Goal: Task Accomplishment & Management: Complete application form

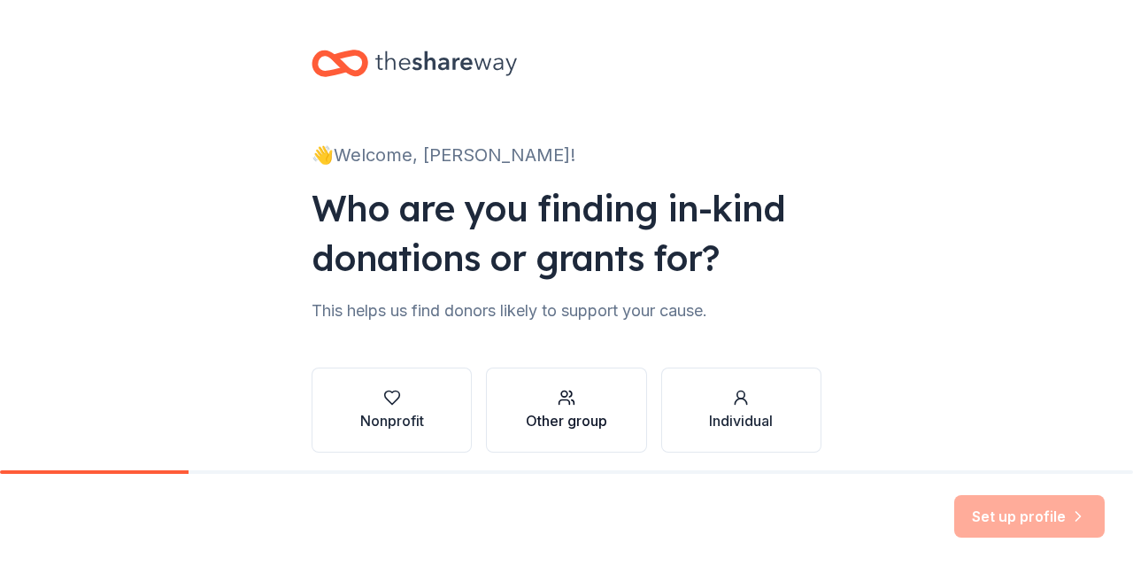
click at [499, 404] on button "Other group" at bounding box center [566, 409] width 160 height 85
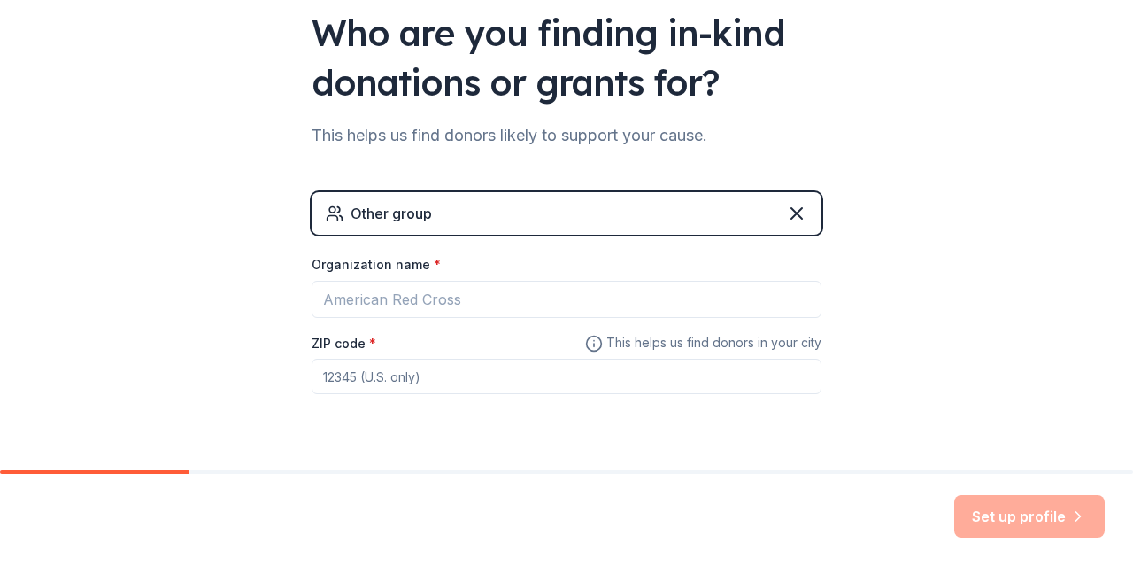
scroll to position [218, 0]
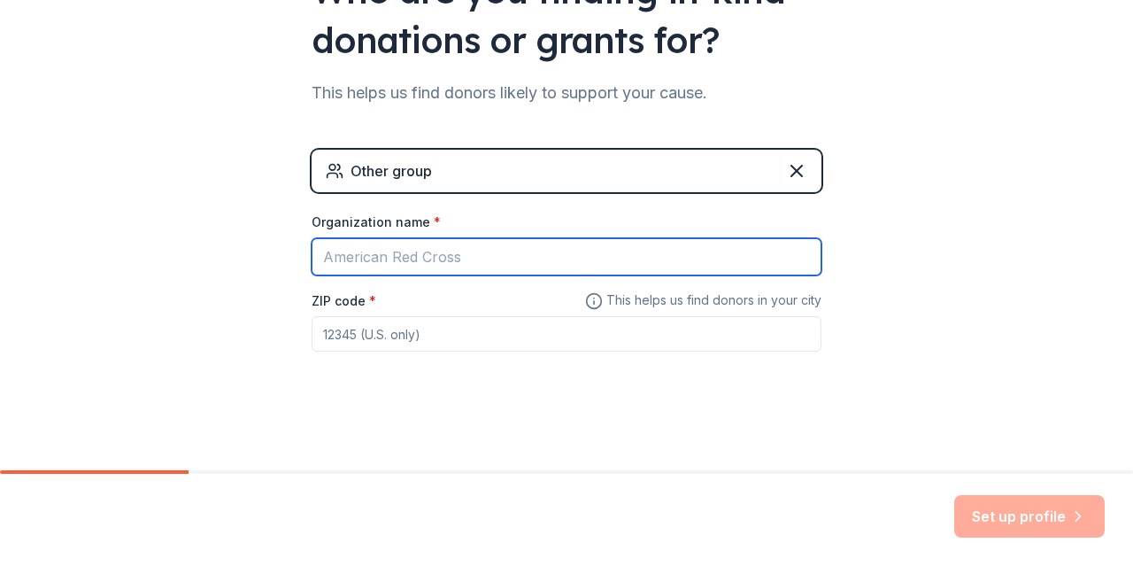
click at [574, 256] on input "Organization name *" at bounding box center [567, 256] width 510 height 37
type input "9"
click at [574, 256] on input "9" at bounding box center [567, 256] width 510 height 37
type input "[GEOGRAPHIC_DATA]"
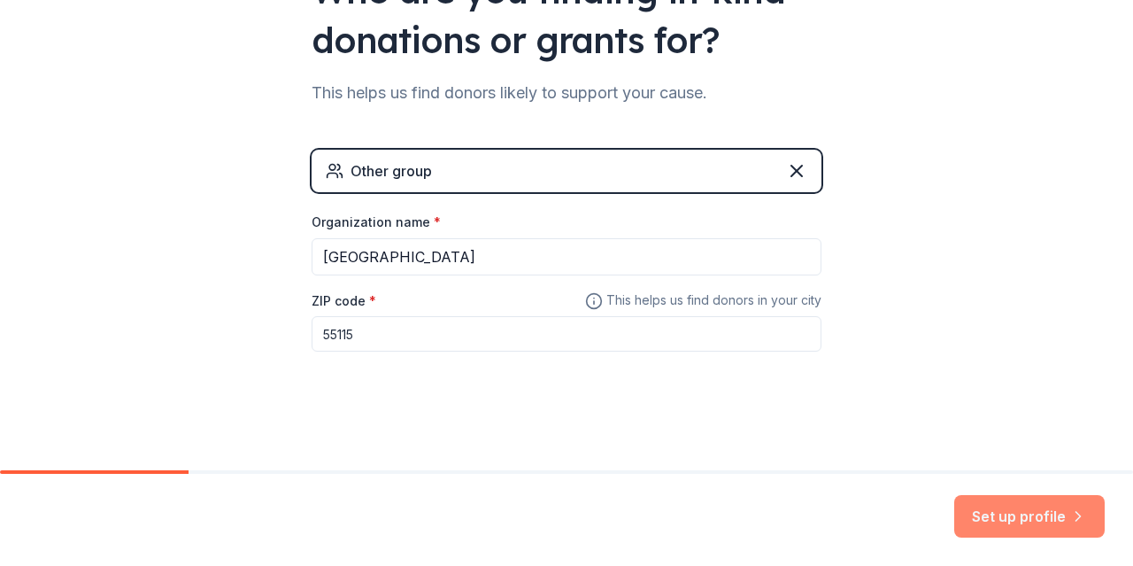
type input "55115"
click at [1039, 504] on button "Set up profile" at bounding box center [1029, 516] width 150 height 42
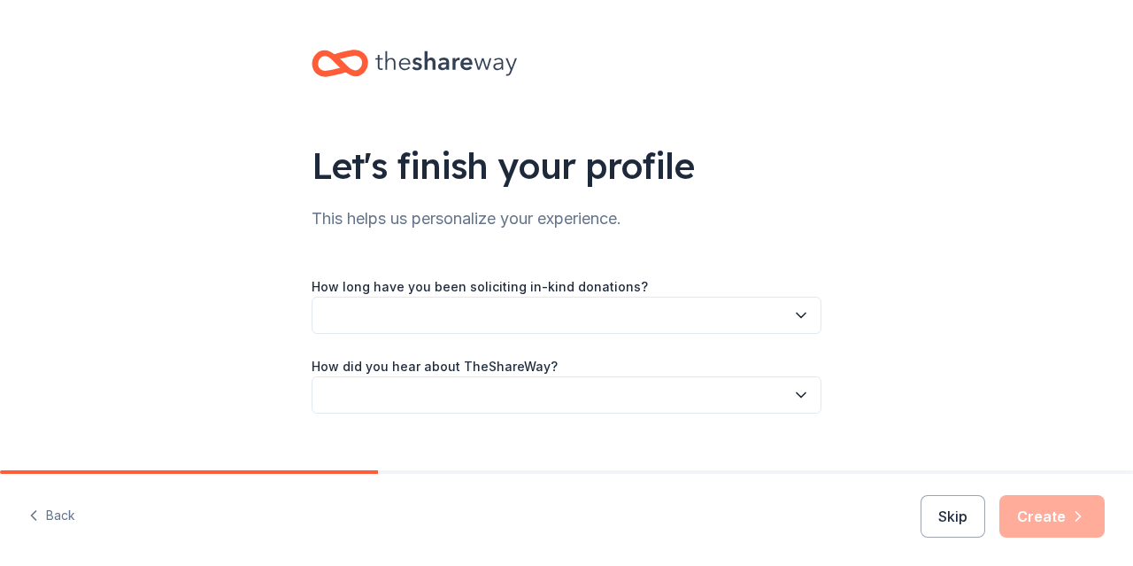
click at [801, 317] on icon "button" at bounding box center [801, 315] width 18 height 18
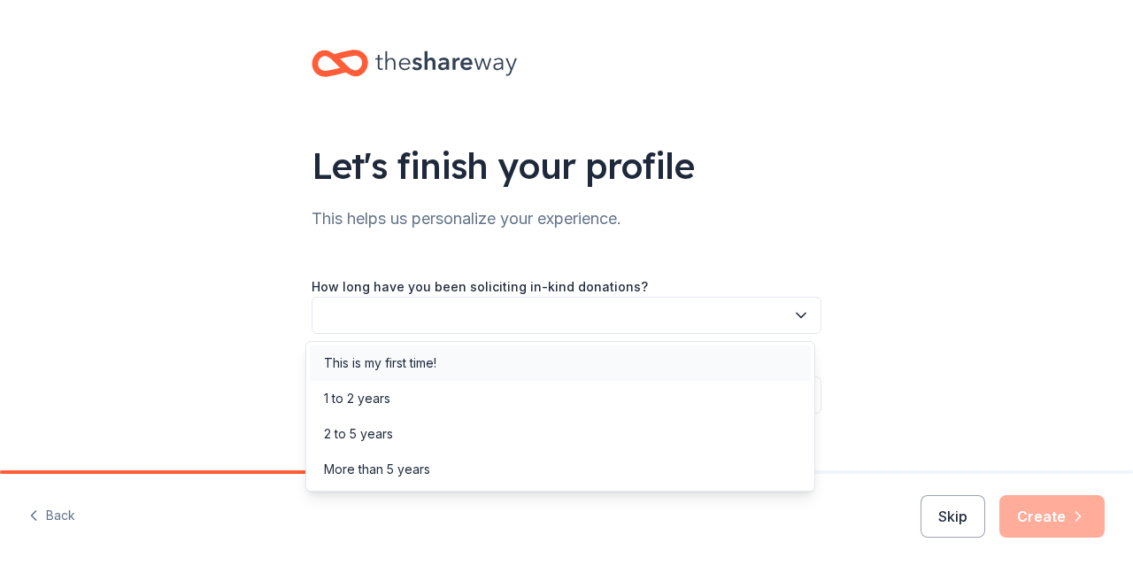
click at [769, 349] on div "This is my first time!" at bounding box center [560, 362] width 501 height 35
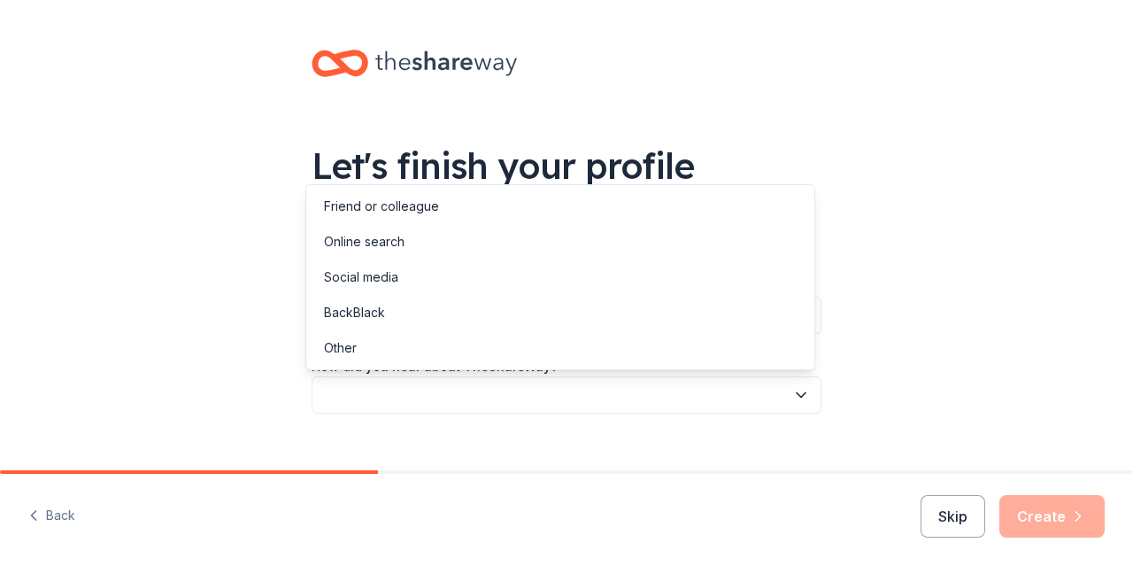
click at [788, 404] on button "button" at bounding box center [567, 394] width 510 height 37
click at [703, 237] on div "Online search" at bounding box center [560, 241] width 501 height 35
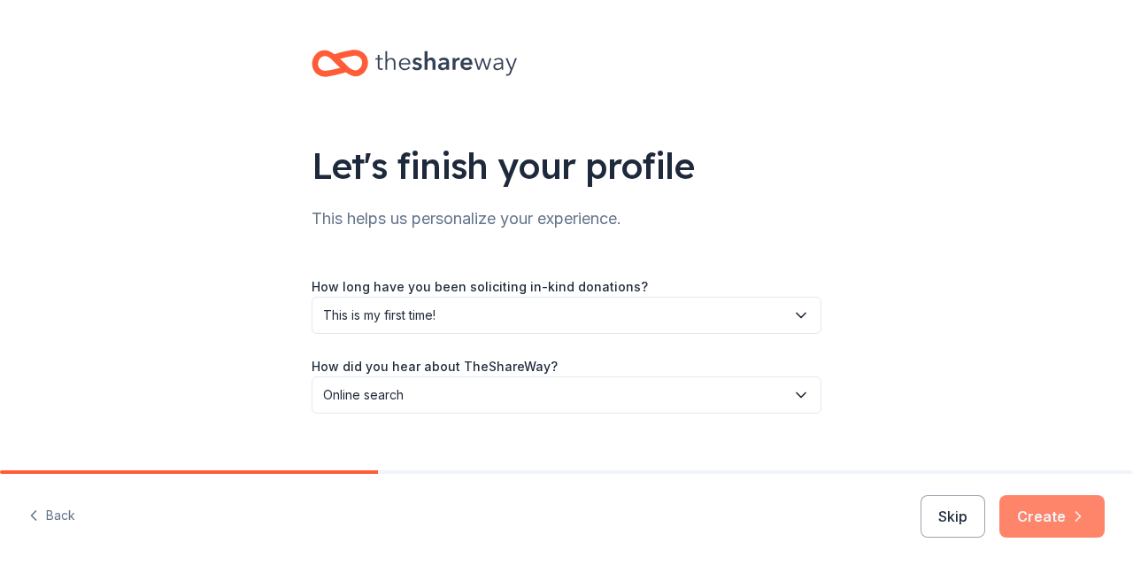
click at [1032, 520] on button "Create" at bounding box center [1051, 516] width 105 height 42
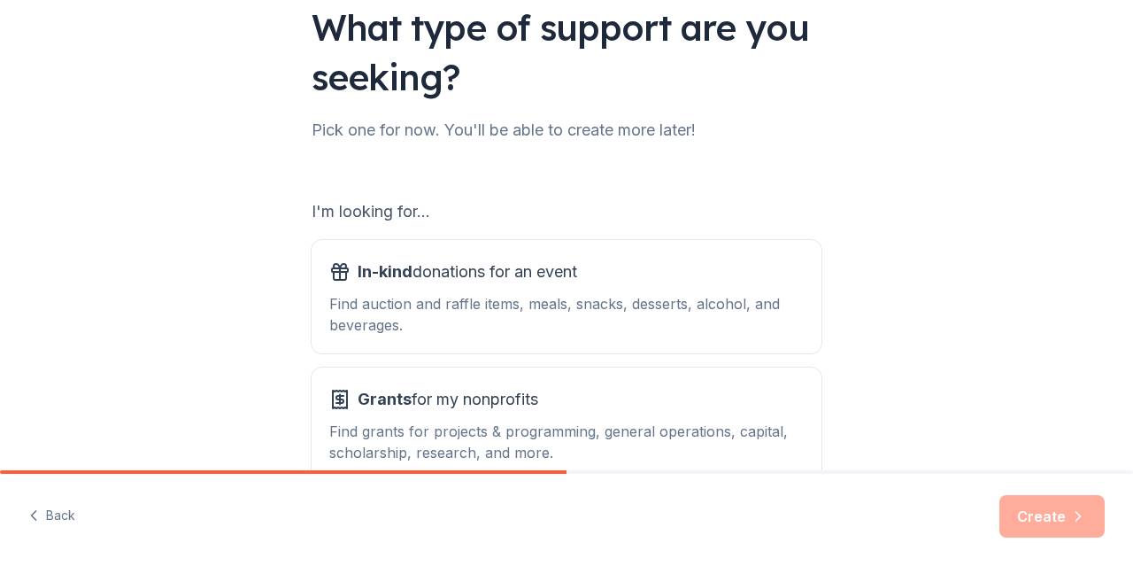
scroll to position [165, 0]
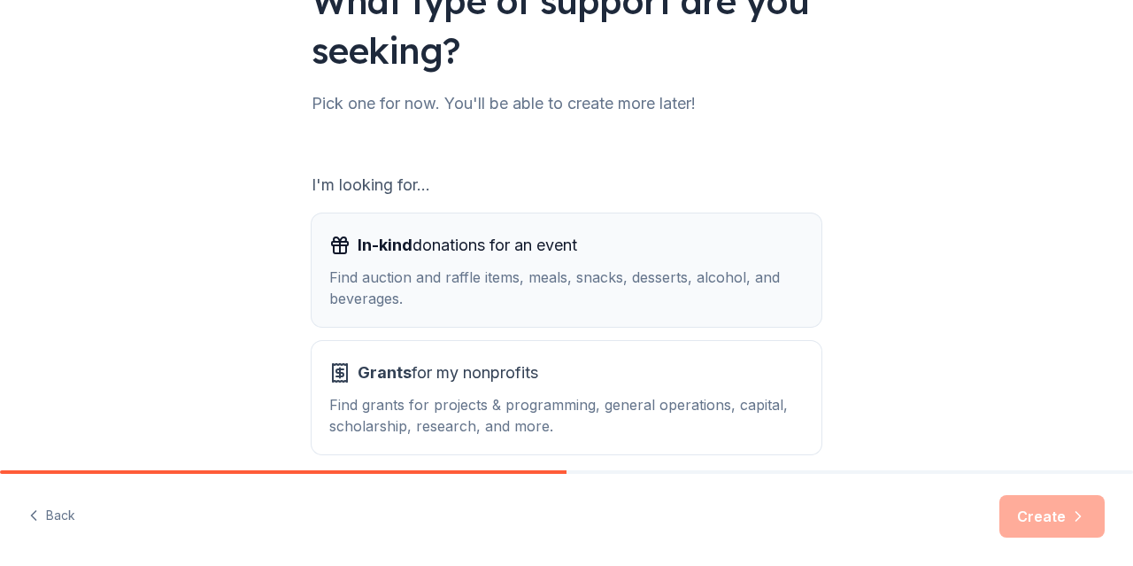
click at [695, 255] on div "In-kind donations for an event" at bounding box center [566, 245] width 474 height 28
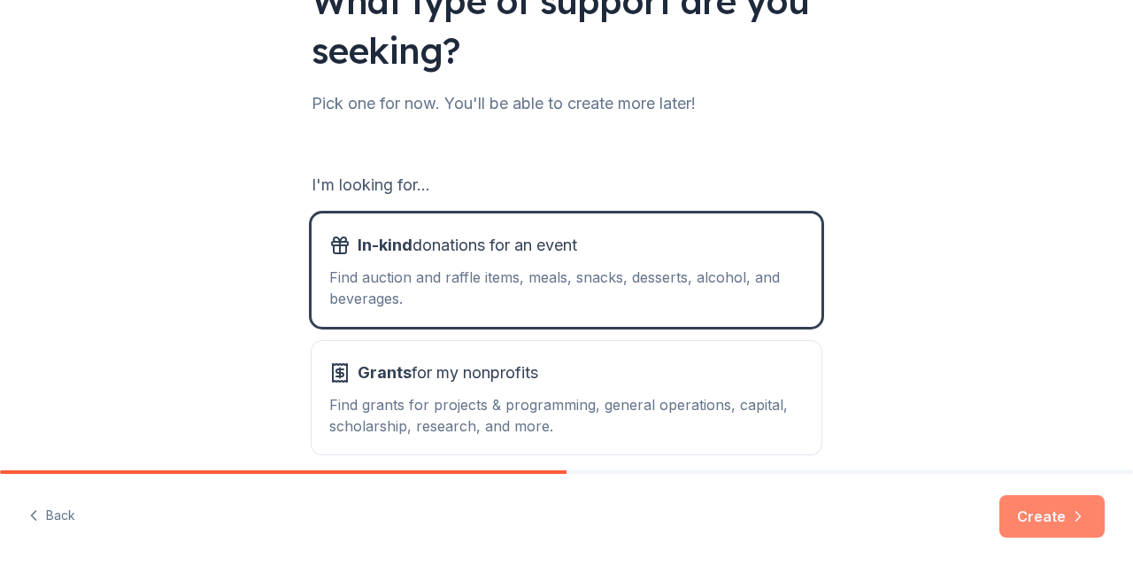
click at [1036, 504] on button "Create" at bounding box center [1051, 516] width 105 height 42
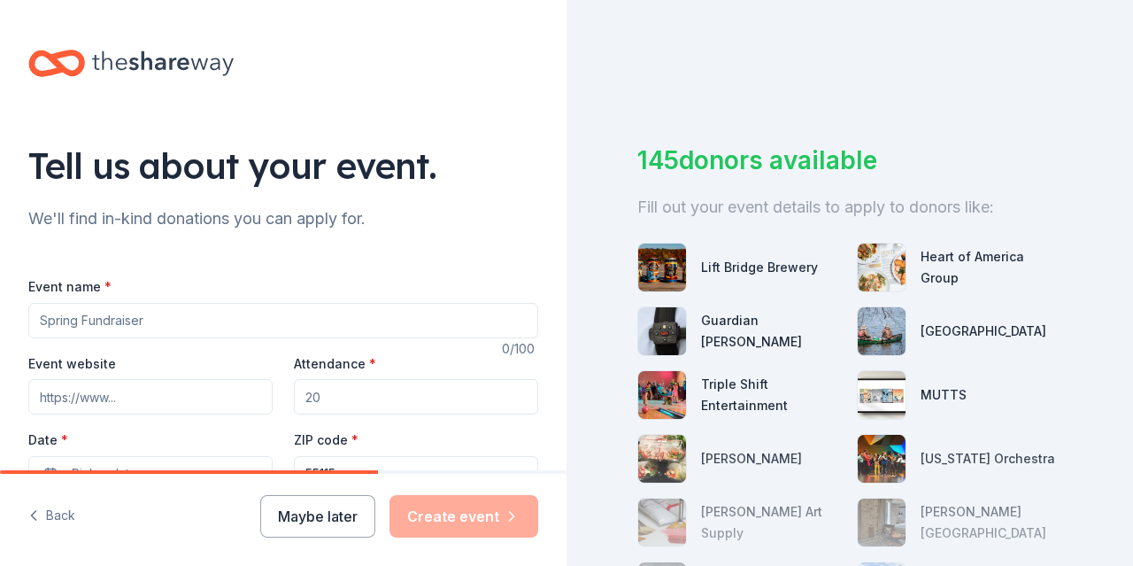
click at [337, 320] on input "Event name *" at bounding box center [283, 320] width 510 height 35
type input "Community School Resource closet"
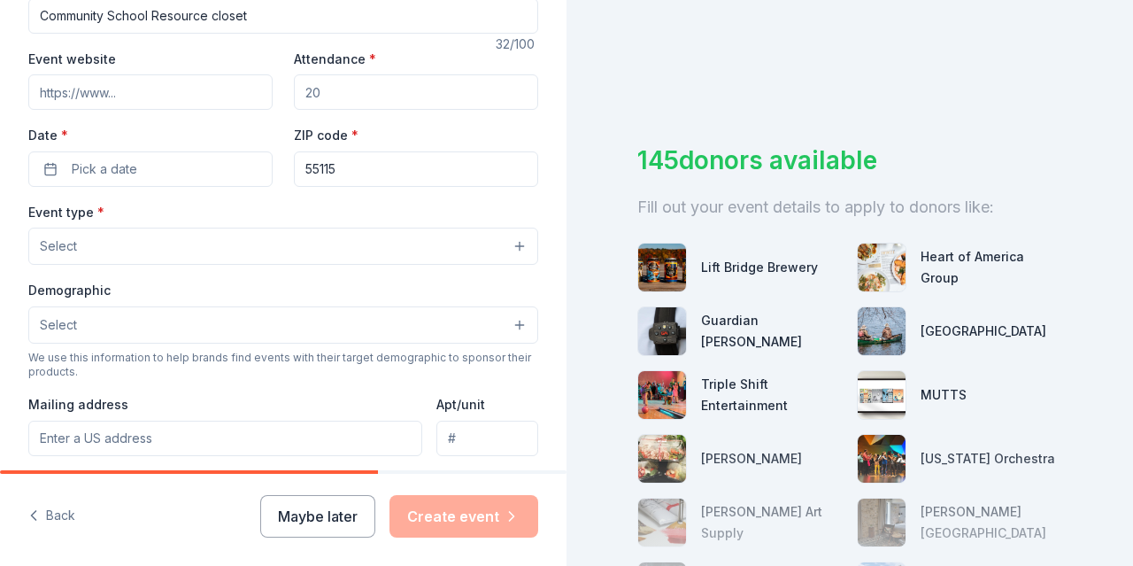
scroll to position [305, 0]
paste input "https://www.916schools.org/o/916ma/page/full-service-community-schools"
type input "https://www.916schools.org/o/916ma/page/full-service-community-schools"
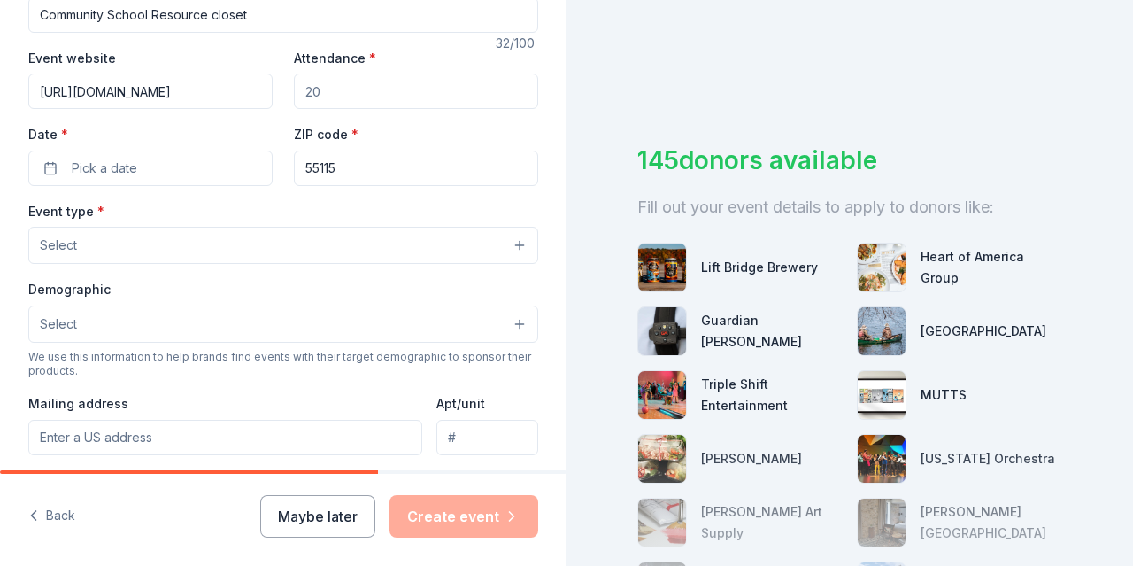
click at [426, 98] on input "Attendance *" at bounding box center [416, 90] width 244 height 35
type input "60"
click at [150, 162] on button "Pick a date" at bounding box center [150, 167] width 244 height 35
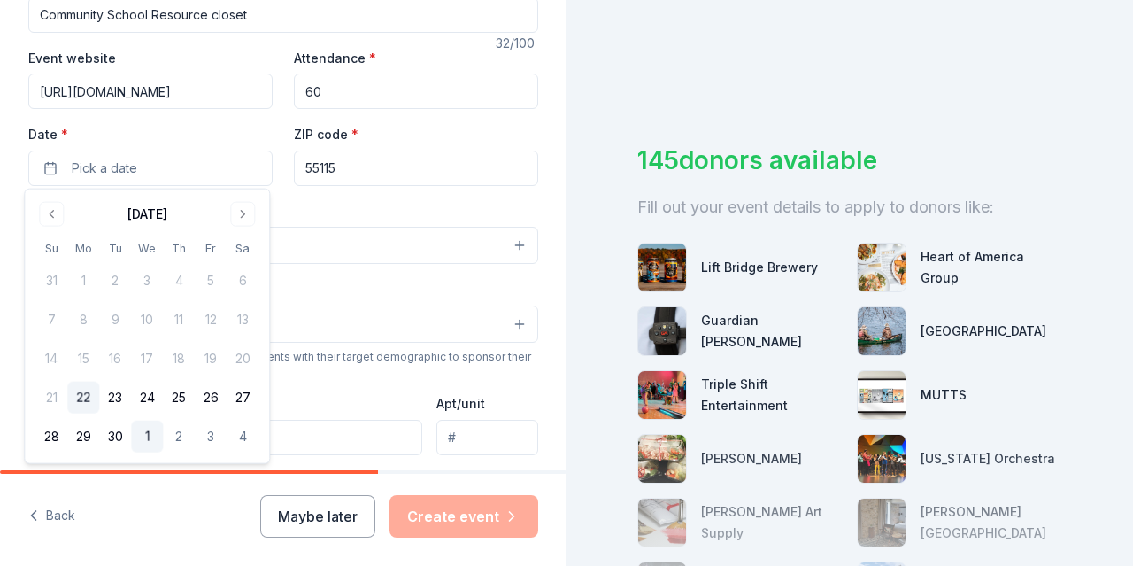
click at [147, 431] on button "1" at bounding box center [147, 436] width 32 height 32
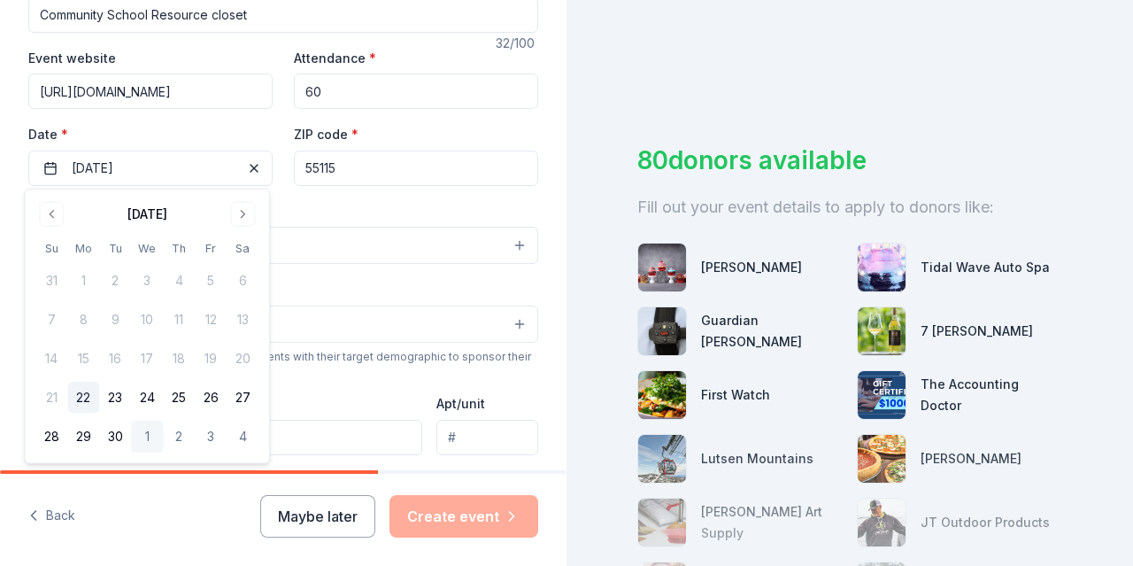
click at [363, 278] on div "Demographic Select" at bounding box center [283, 310] width 510 height 65
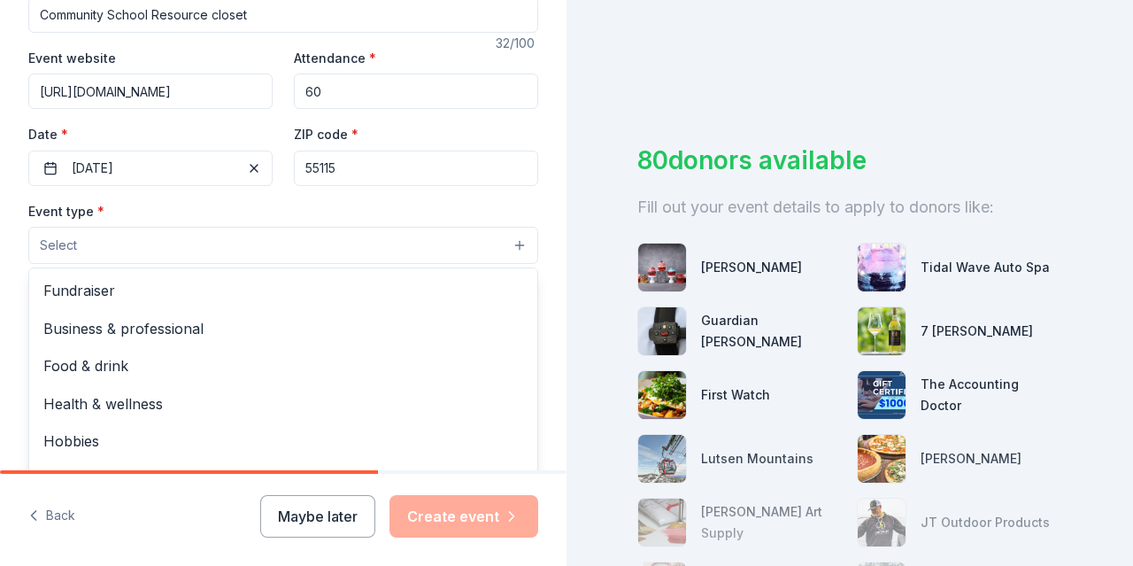
click at [352, 247] on button "Select" at bounding box center [283, 245] width 510 height 37
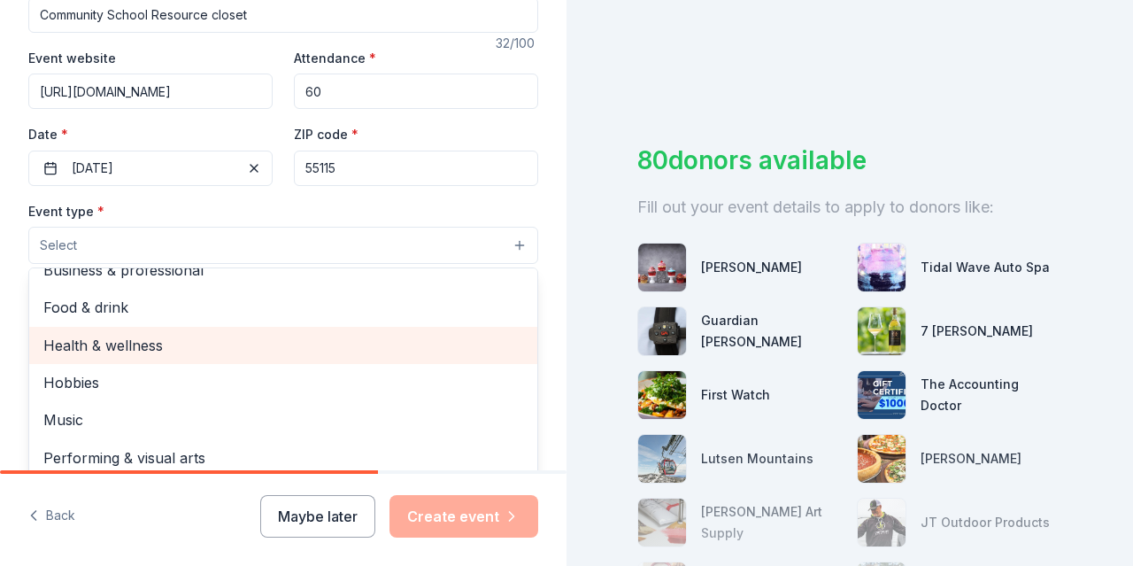
click at [495, 334] on span "Health & wellness" at bounding box center [283, 345] width 480 height 23
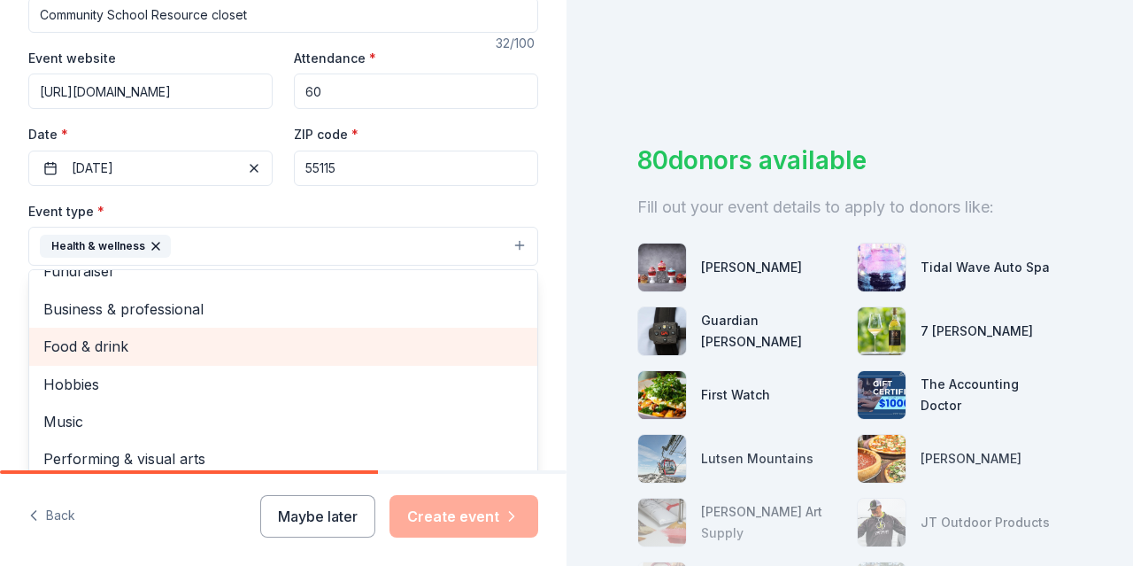
scroll to position [21, 0]
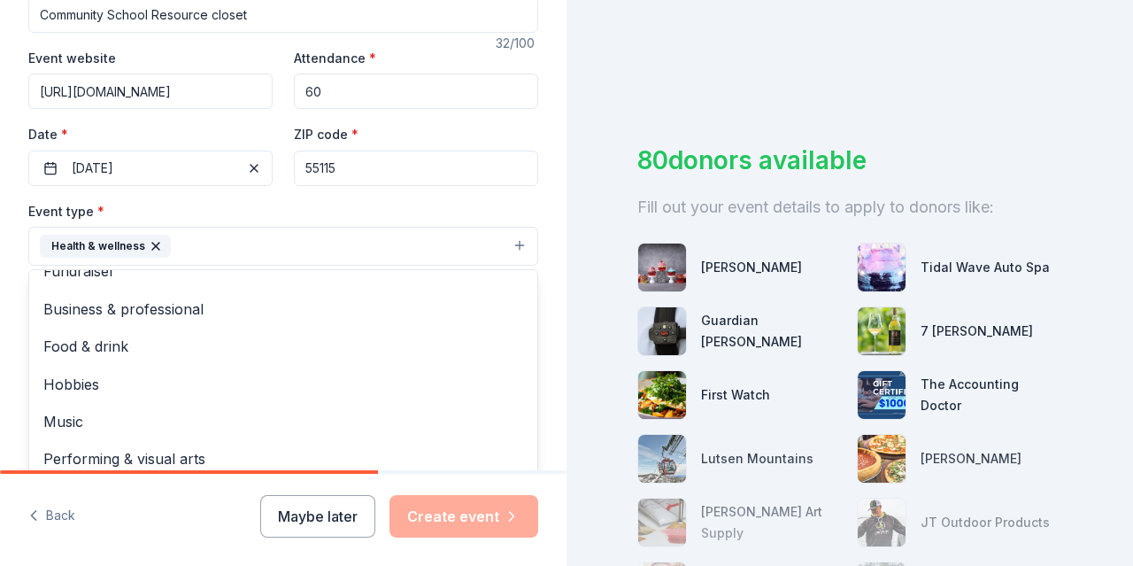
click at [548, 251] on div "Tell us about your event. We'll find in-kind donations you can apply for. Event…" at bounding box center [283, 285] width 566 height 1180
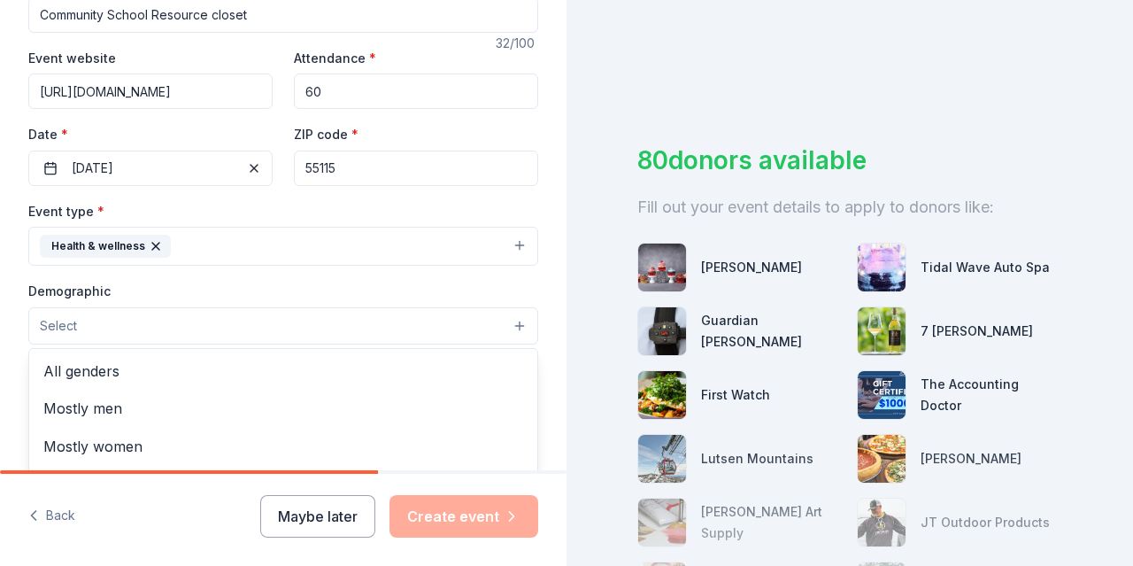
click at [491, 316] on button "Select" at bounding box center [283, 325] width 510 height 37
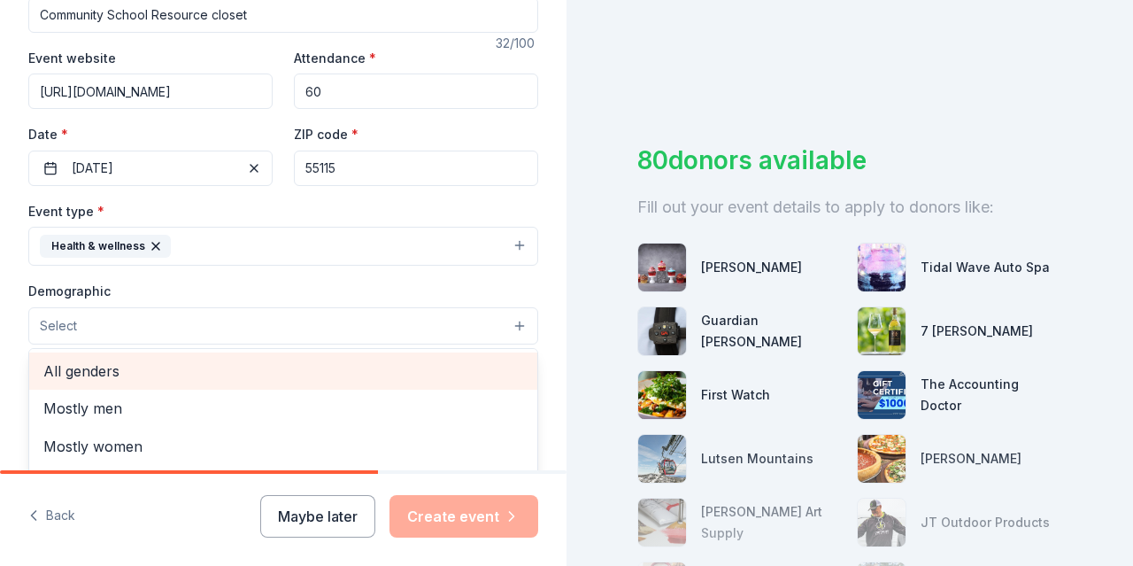
click at [489, 352] on div "All genders" at bounding box center [283, 370] width 508 height 37
click at [421, 370] on span "All ages" at bounding box center [283, 369] width 480 height 23
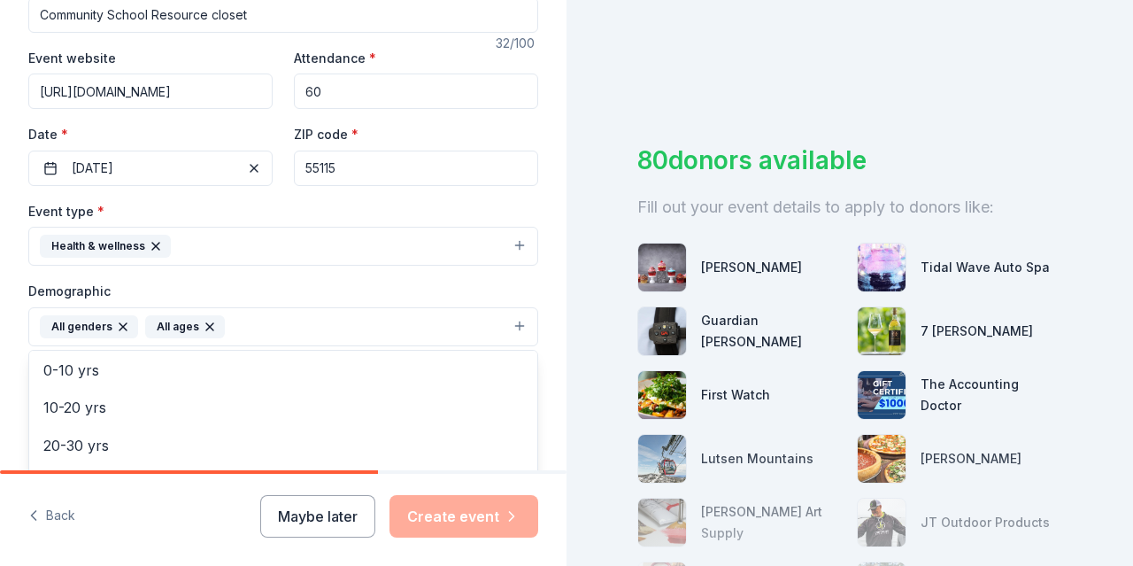
click at [538, 350] on div "Tell us about your event. We'll find in-kind donations you can apply for. Event…" at bounding box center [283, 286] width 566 height 1182
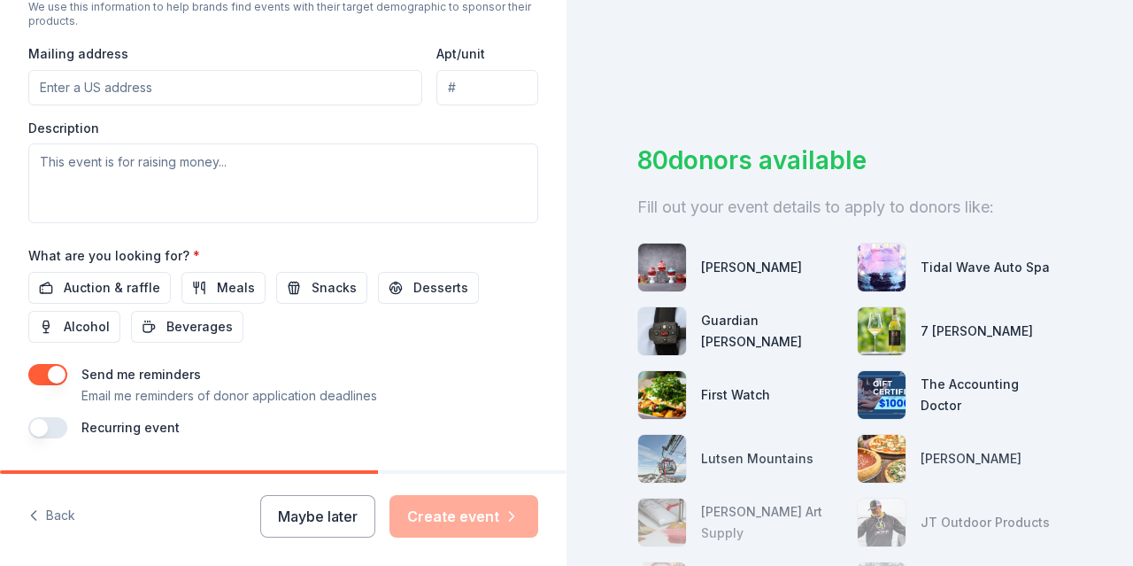
scroll to position [659, 0]
click at [217, 279] on span "Meals" at bounding box center [236, 286] width 38 height 21
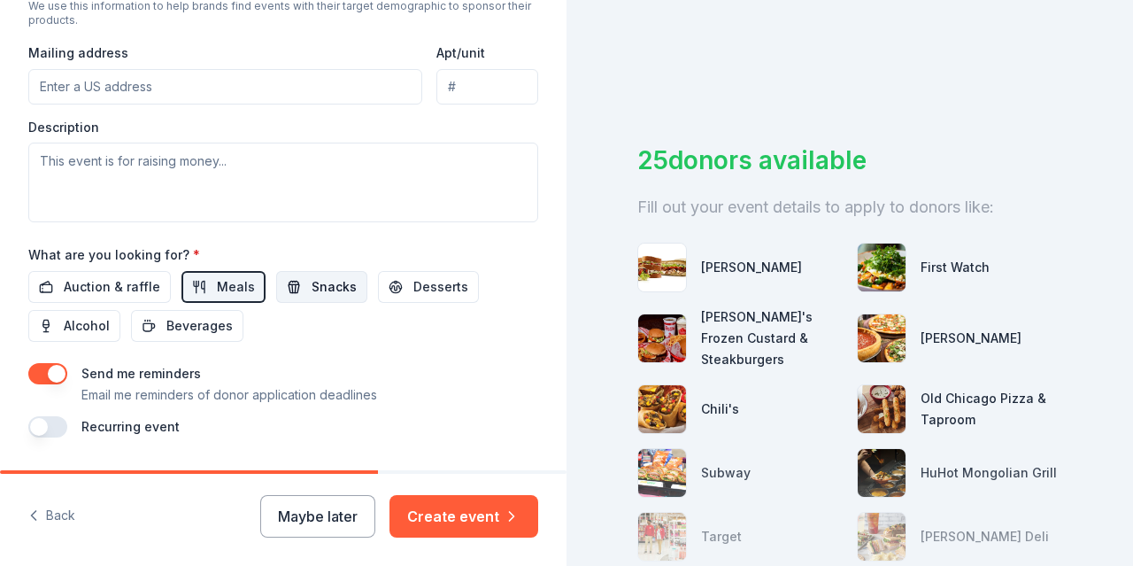
click at [312, 279] on span "Snacks" at bounding box center [334, 286] width 45 height 21
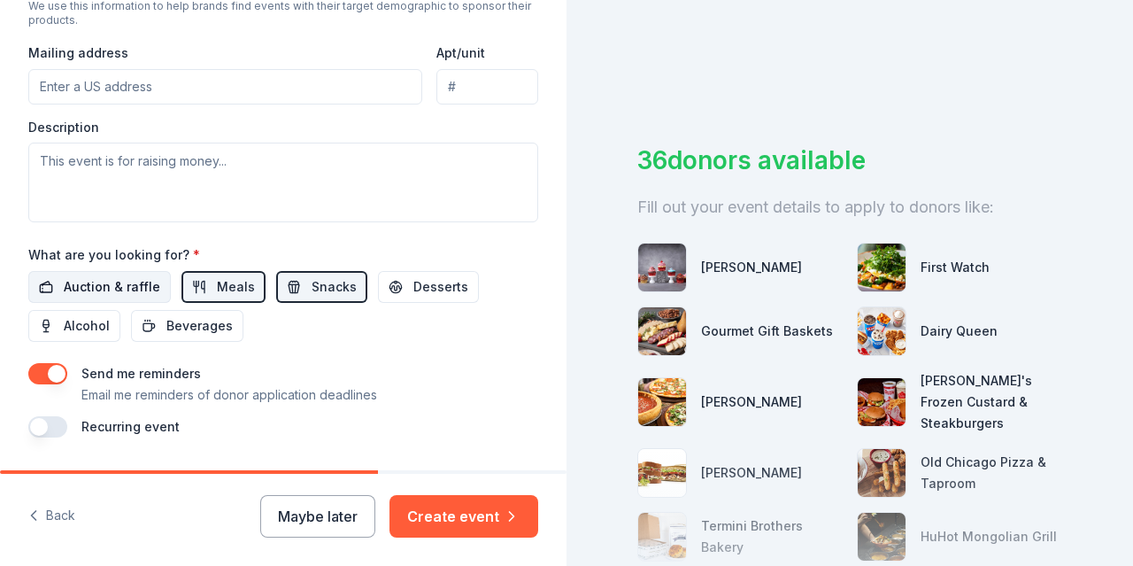
click at [119, 276] on span "Auction & raffle" at bounding box center [112, 286] width 96 height 21
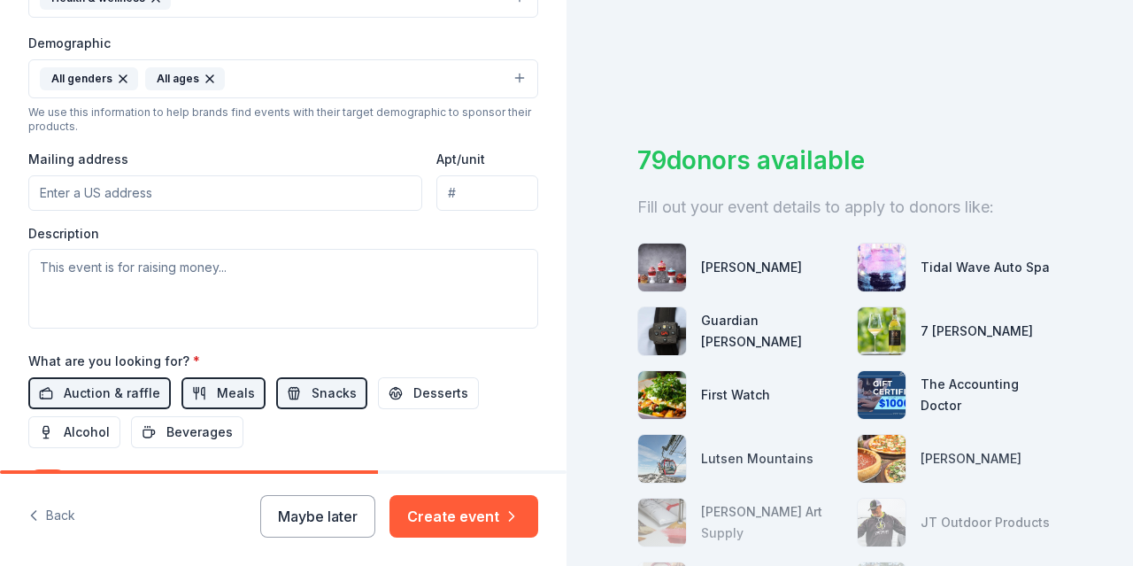
scroll to position [518, 0]
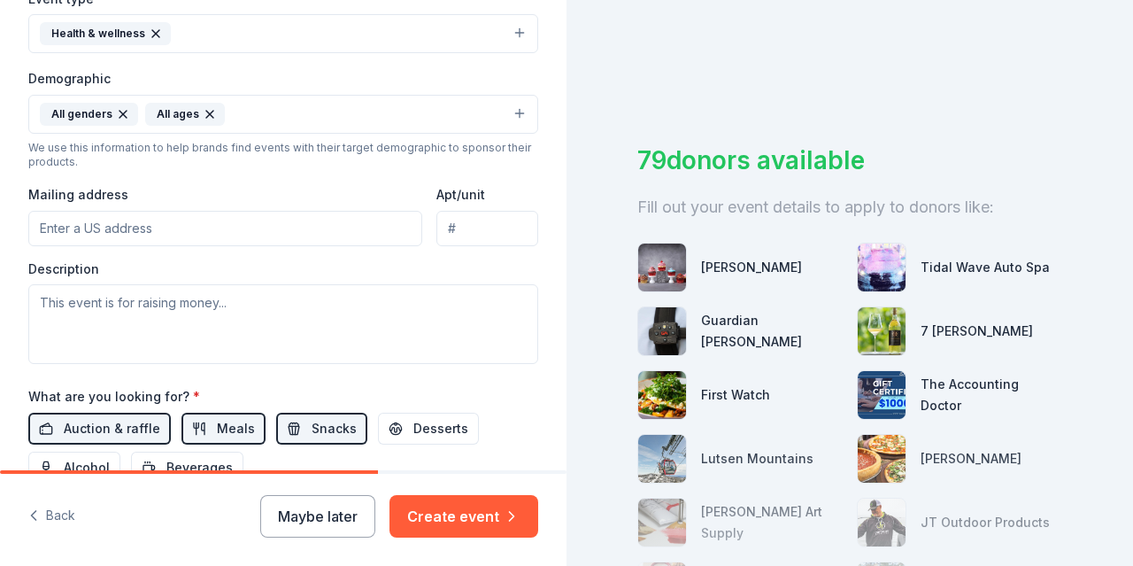
click at [229, 226] on input "Mailing address" at bounding box center [225, 228] width 394 height 35
type input "3300 Century Avenue N"
type input "55110"
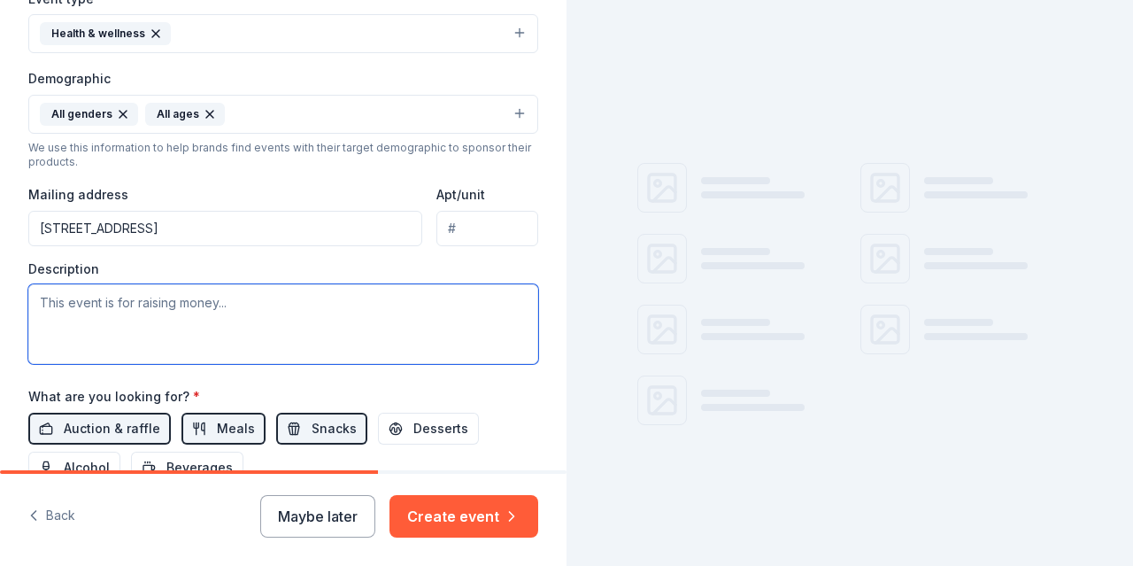
click at [211, 319] on textarea at bounding box center [283, 324] width 510 height 80
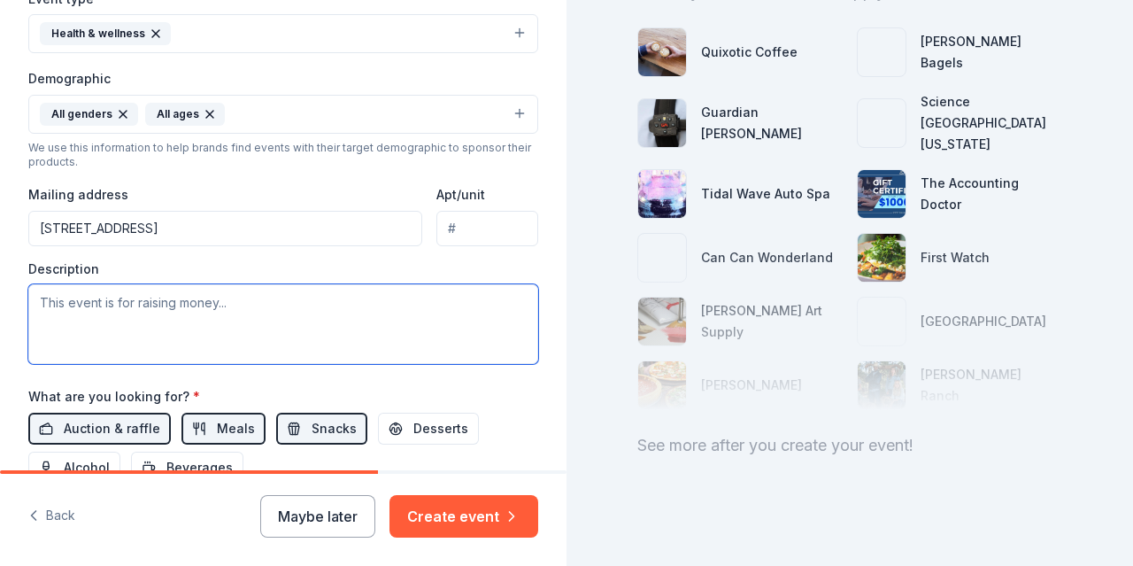
scroll to position [219, 0]
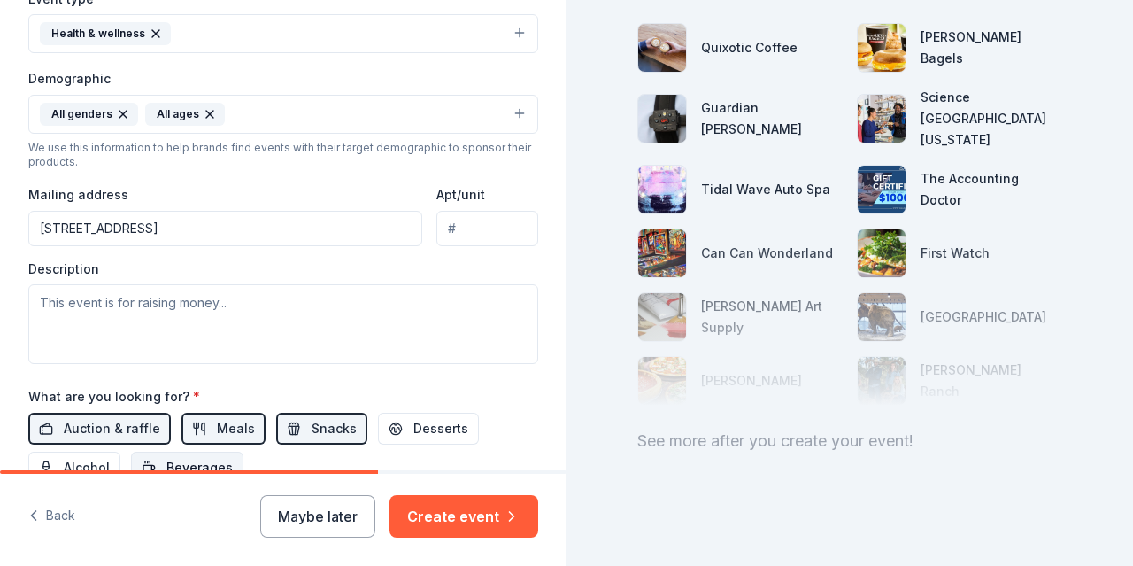
click at [212, 462] on span "Beverages" at bounding box center [199, 467] width 66 height 21
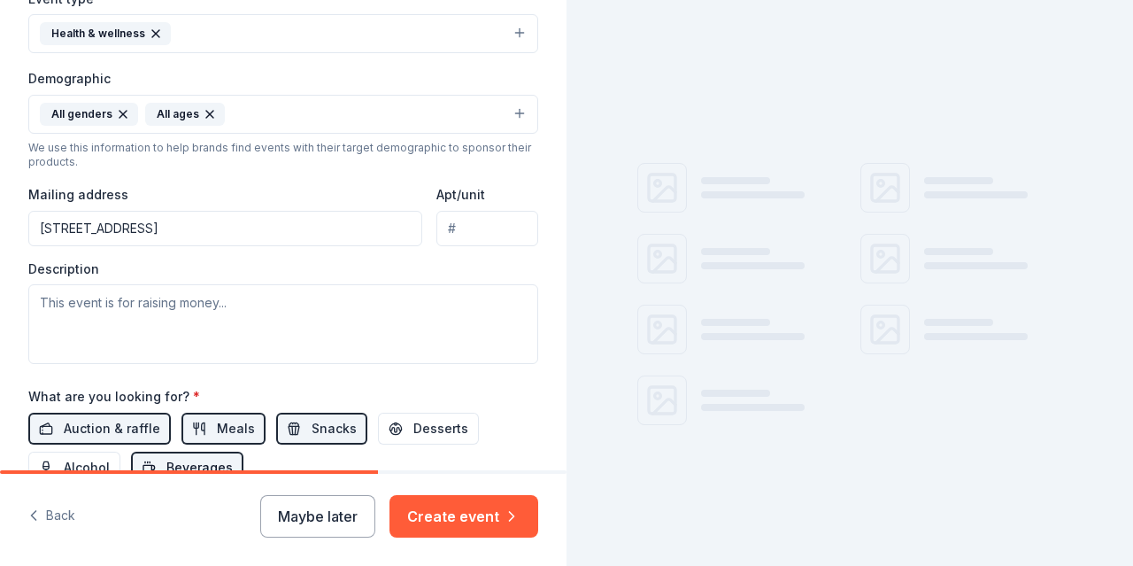
scroll to position [7, 0]
click at [418, 427] on span "Desserts" at bounding box center [440, 428] width 55 height 21
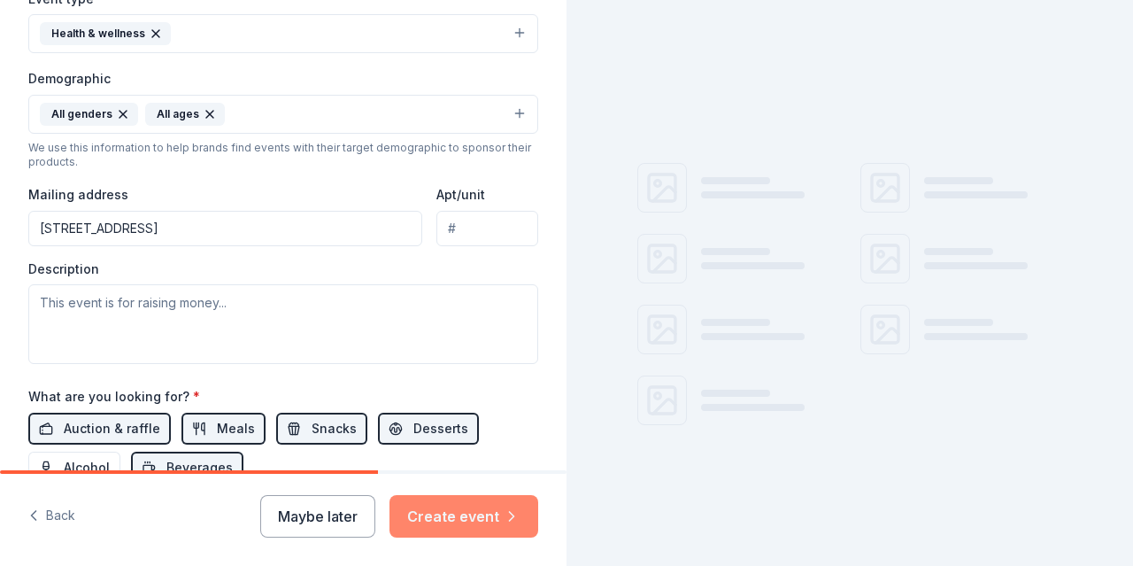
click at [445, 507] on button "Create event" at bounding box center [463, 516] width 149 height 42
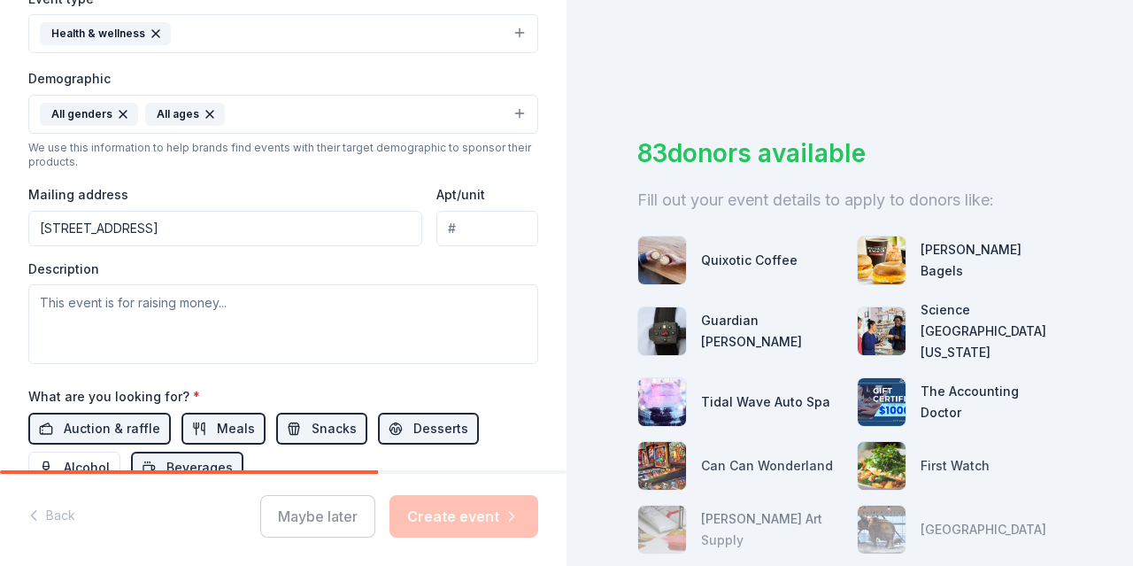
scroll to position [219, 0]
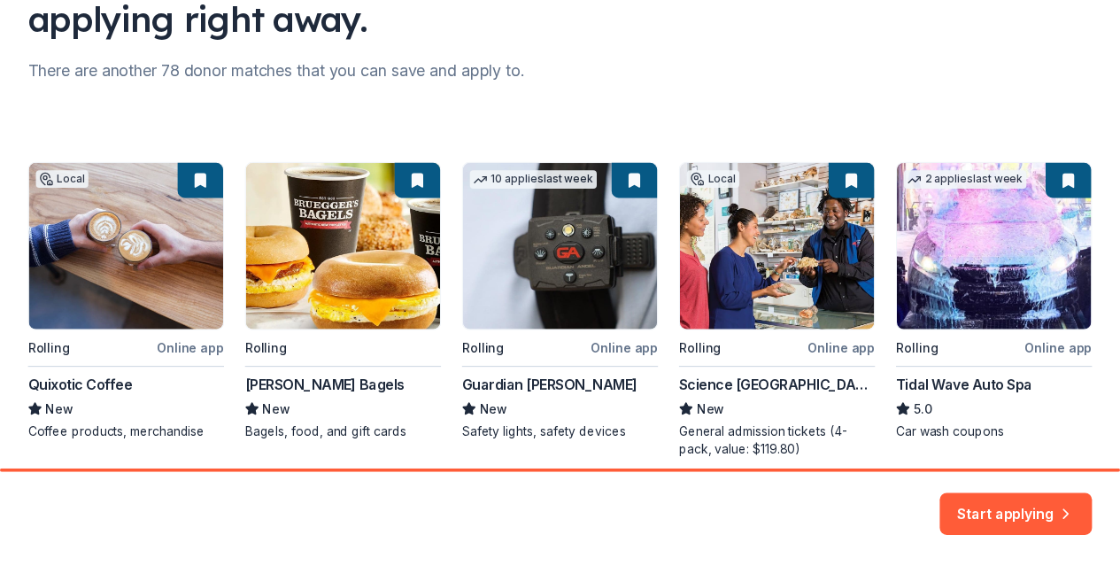
scroll to position [235, 0]
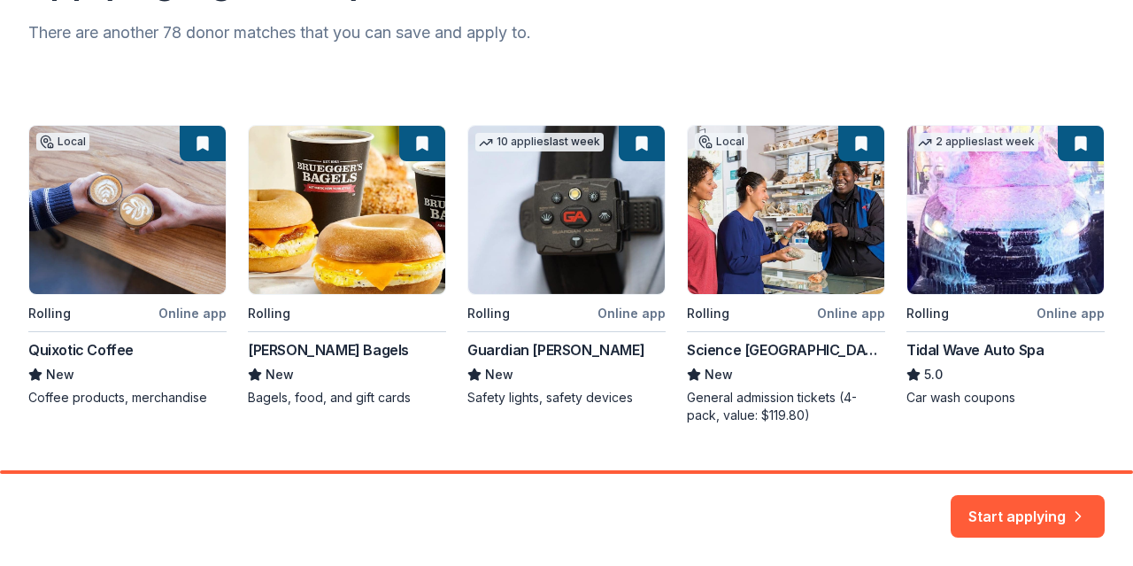
click at [307, 395] on div "Local Rolling Online app Quixotic Coffee New Coffee products, merchandise Rolli…" at bounding box center [566, 274] width 1076 height 299
click at [1025, 508] on button "Start applying" at bounding box center [1028, 505] width 154 height 42
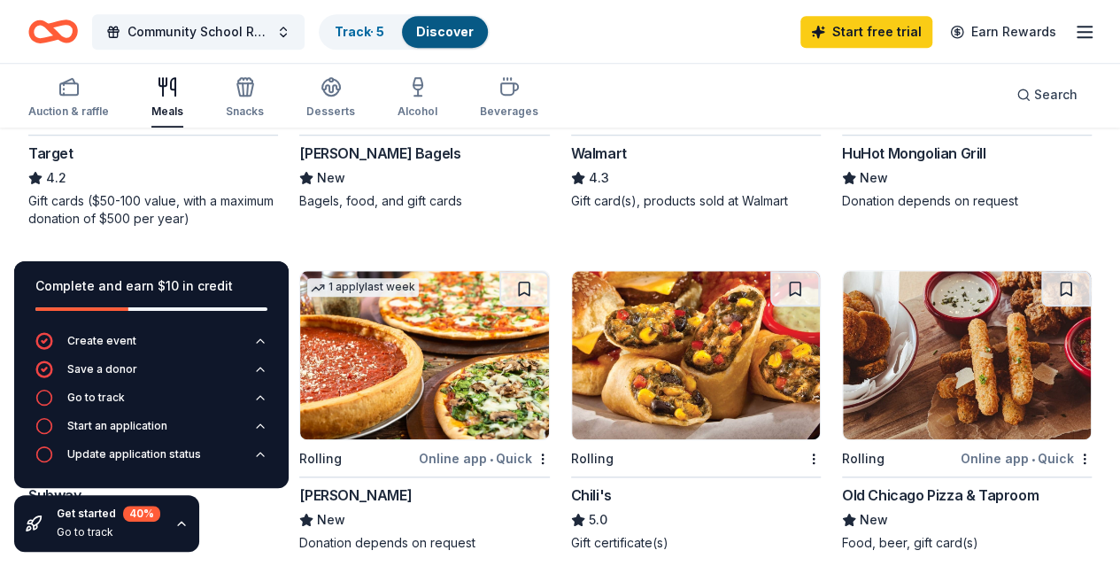
scroll to position [687, 0]
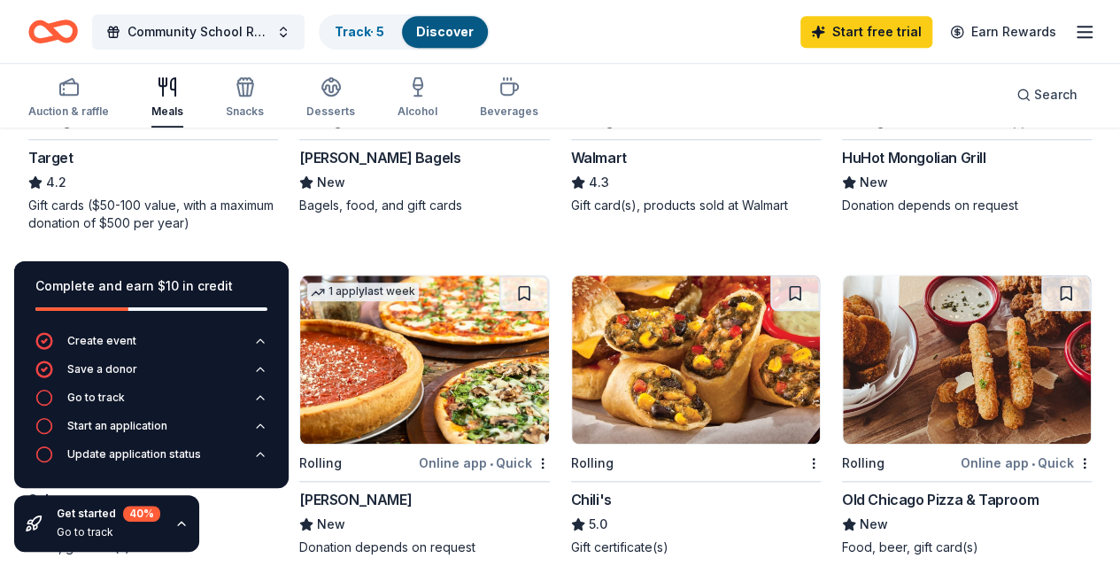
click at [257, 279] on div "Complete and earn $10 in credit" at bounding box center [151, 285] width 232 height 21
click at [179, 521] on icon "button" at bounding box center [181, 523] width 14 height 14
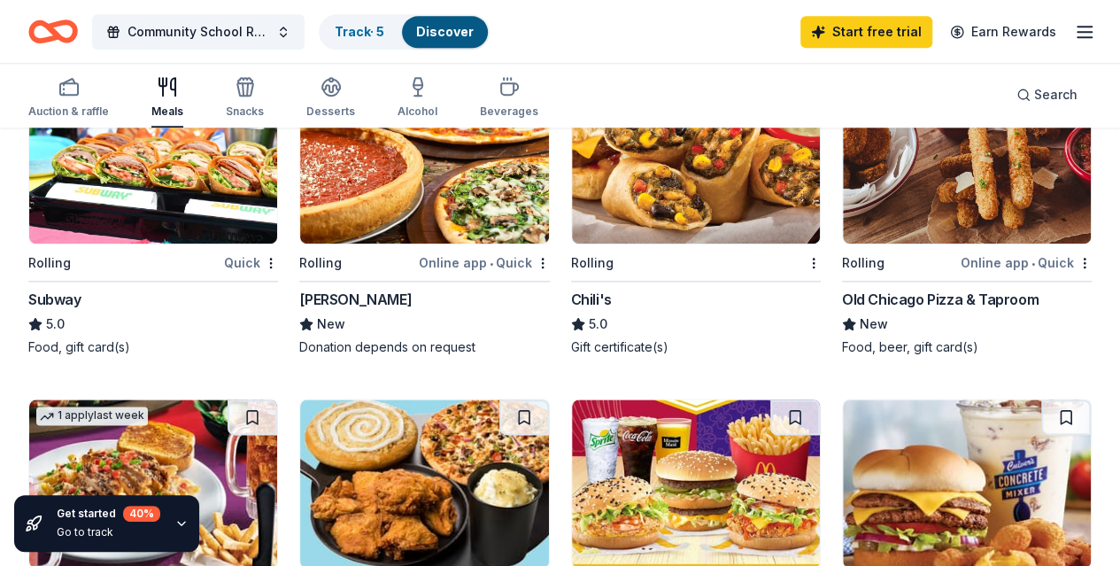
scroll to position [898, 0]
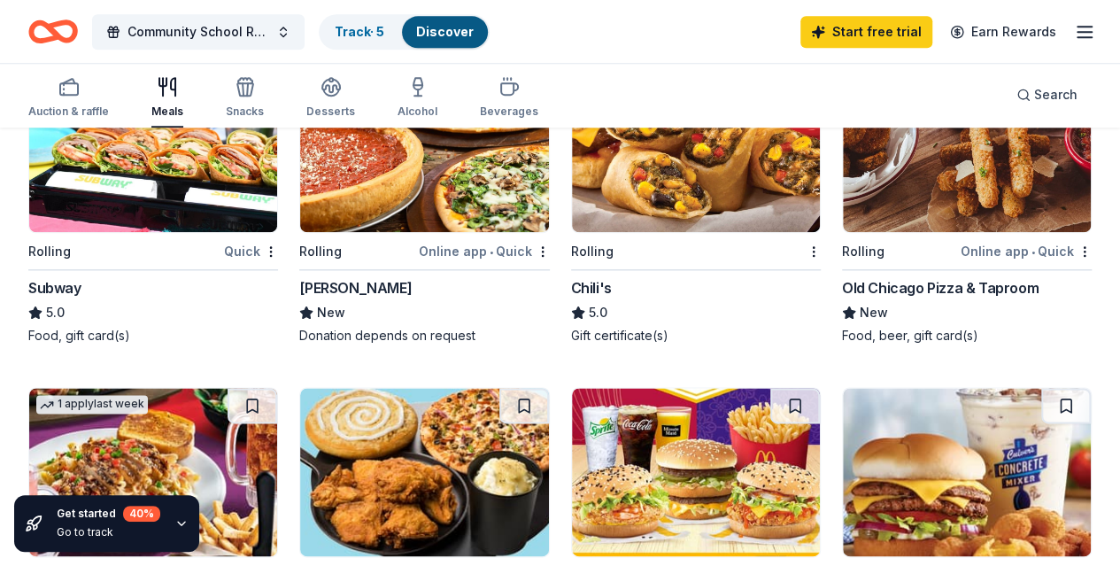
click at [820, 388] on img at bounding box center [696, 472] width 248 height 168
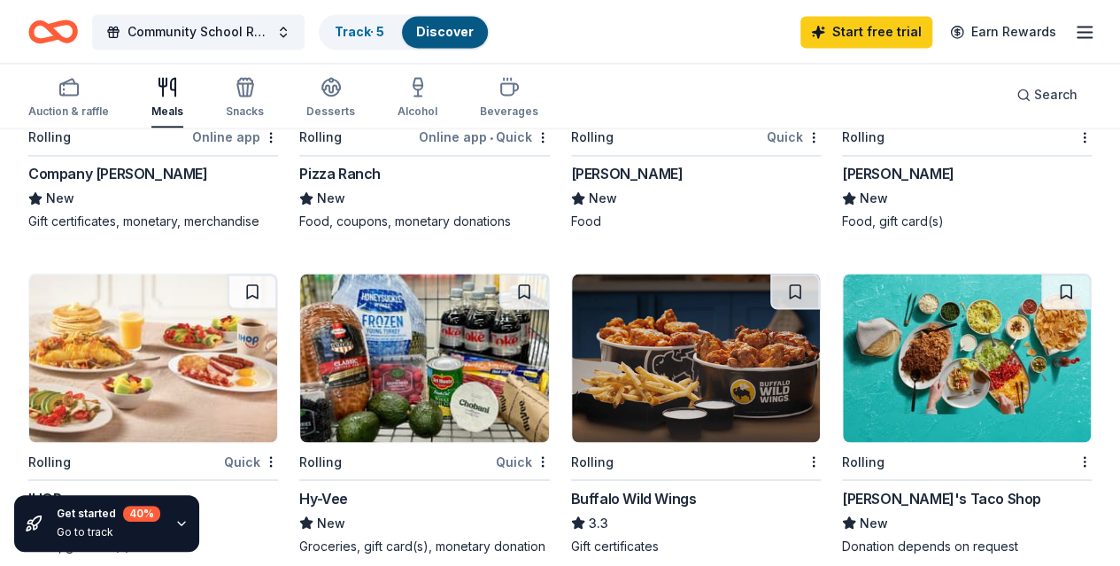
scroll to position [1359, 0]
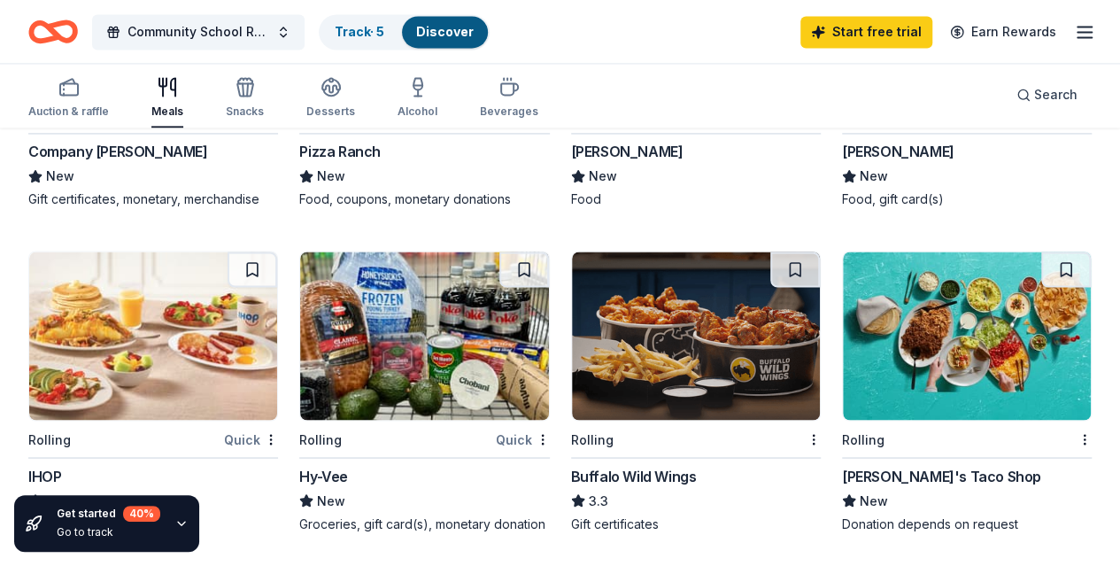
click at [525, 514] on div "Groceries, gift card(s), monetary donation" at bounding box center [424, 523] width 250 height 18
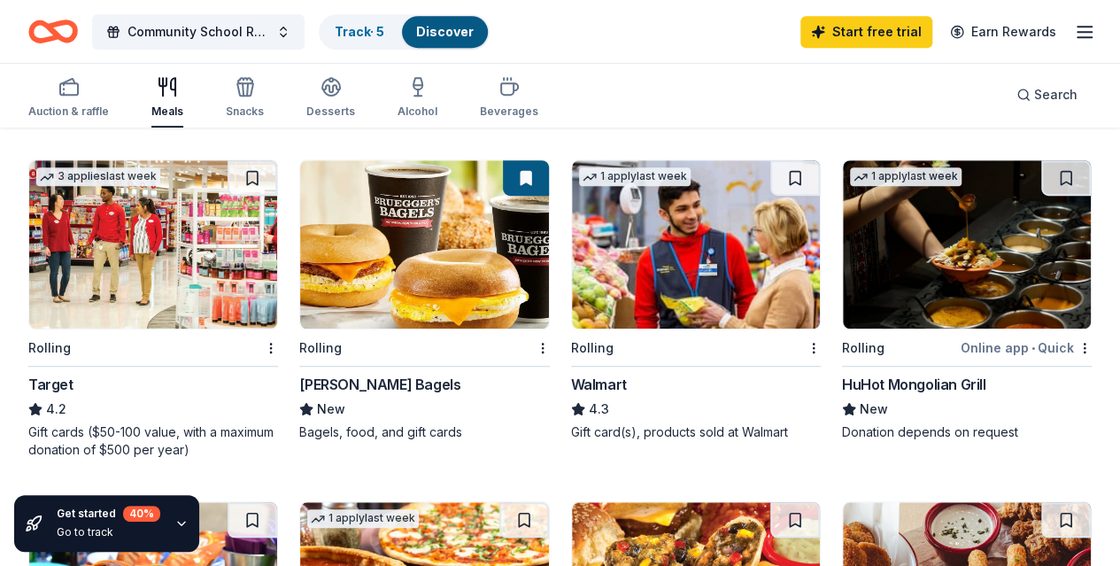
scroll to position [443, 0]
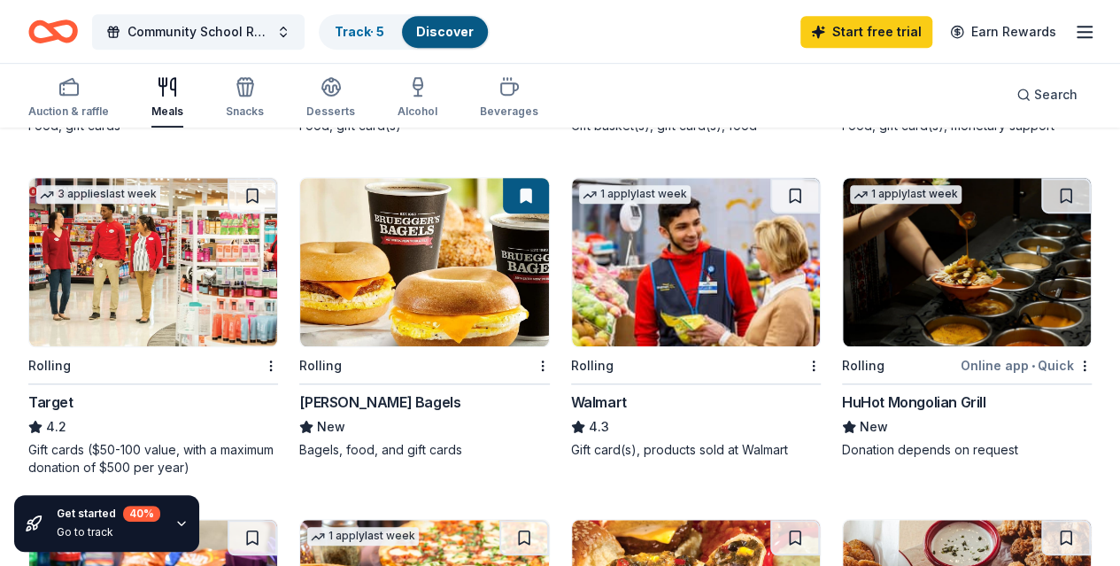
click at [300, 281] on img at bounding box center [424, 262] width 248 height 168
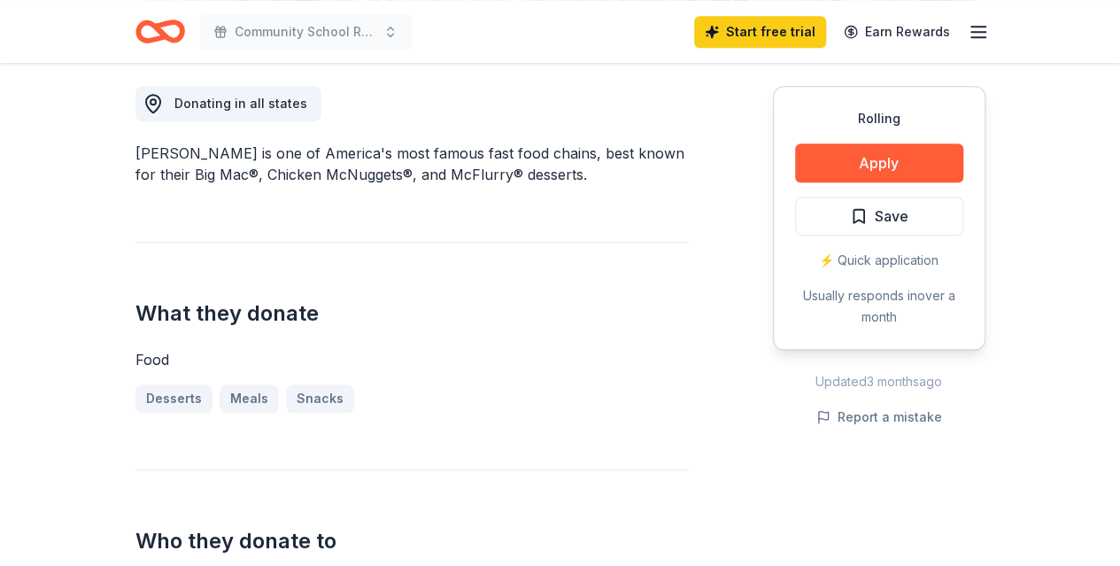
scroll to position [989, 0]
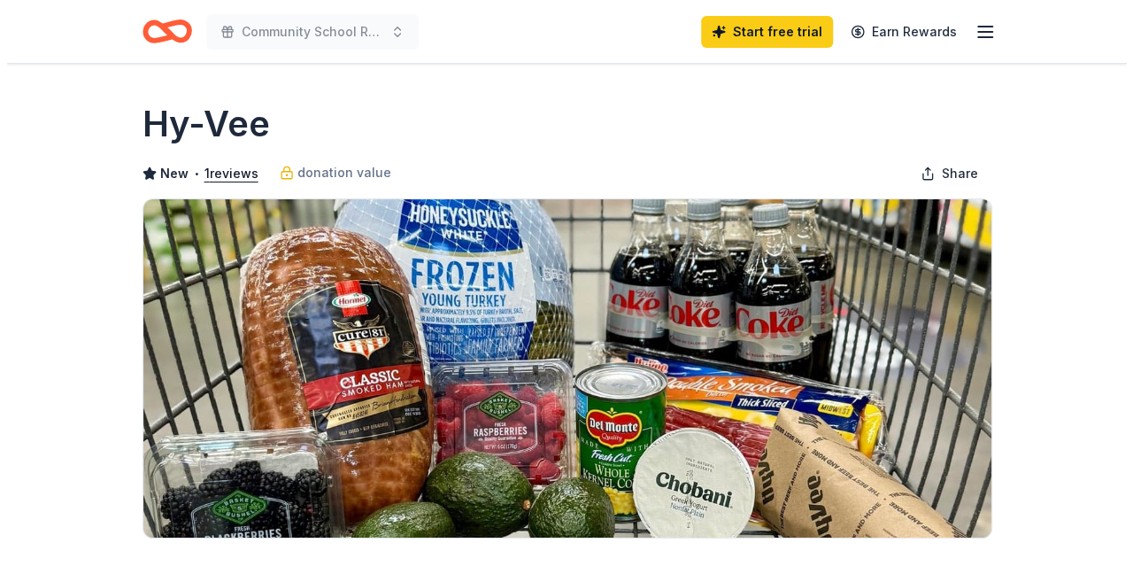
scroll to position [495, 0]
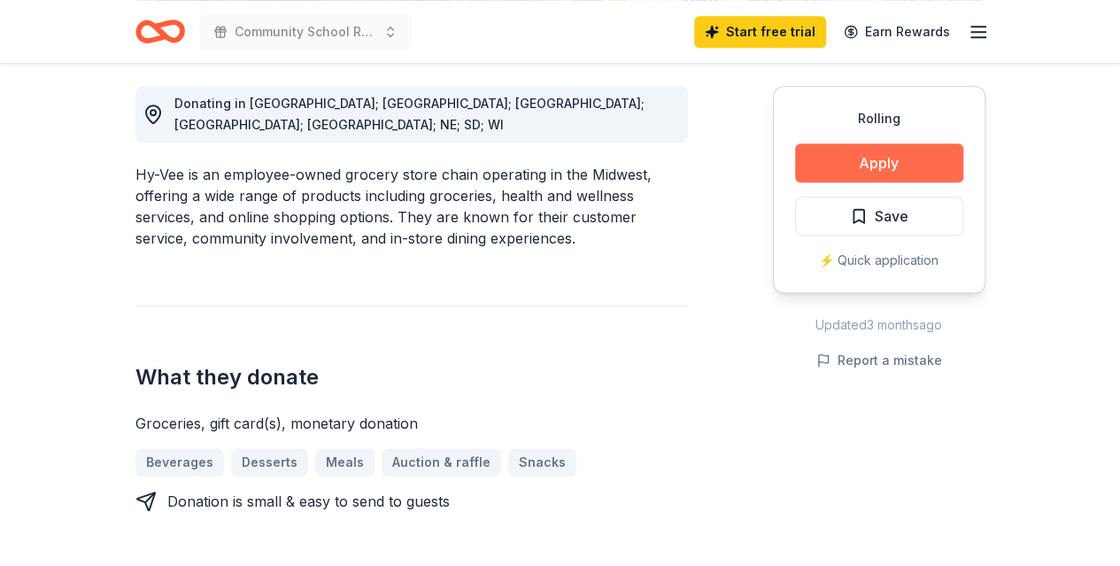
click at [875, 162] on button "Apply" at bounding box center [879, 162] width 168 height 39
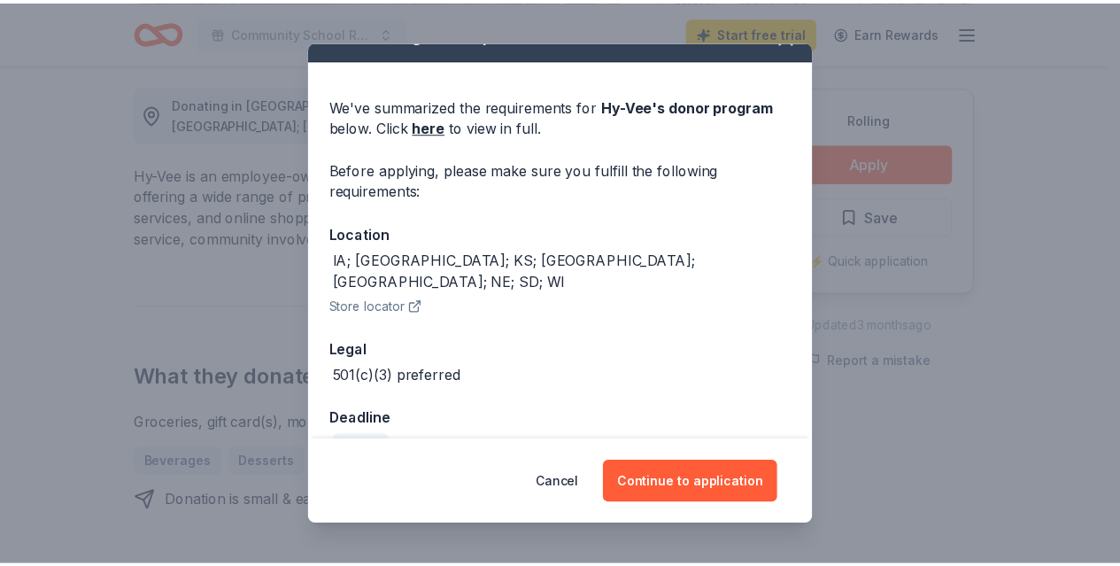
scroll to position [50, 0]
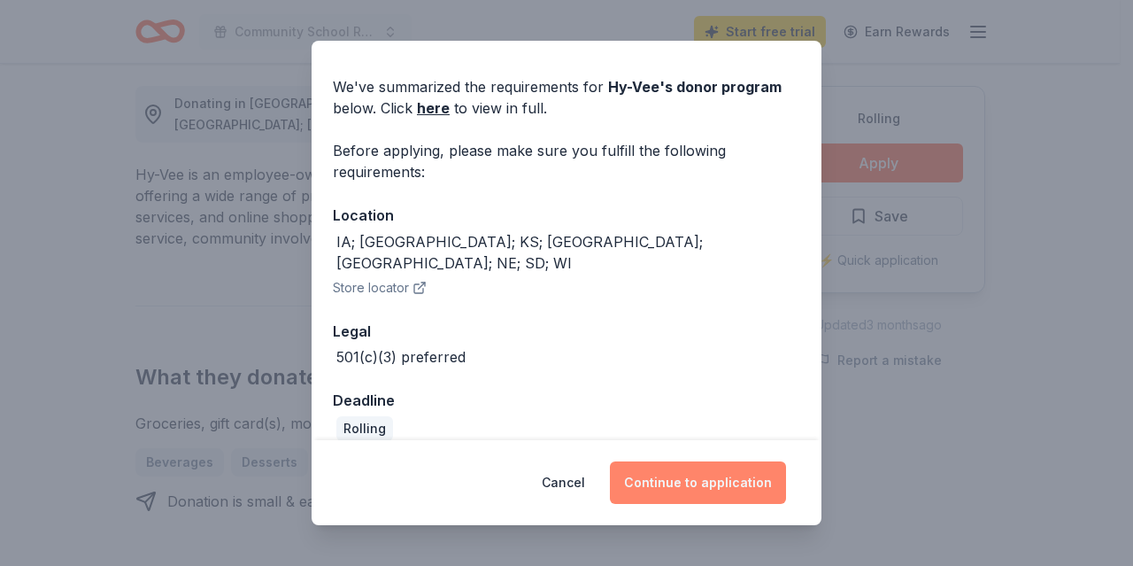
click at [697, 483] on button "Continue to application" at bounding box center [698, 482] width 176 height 42
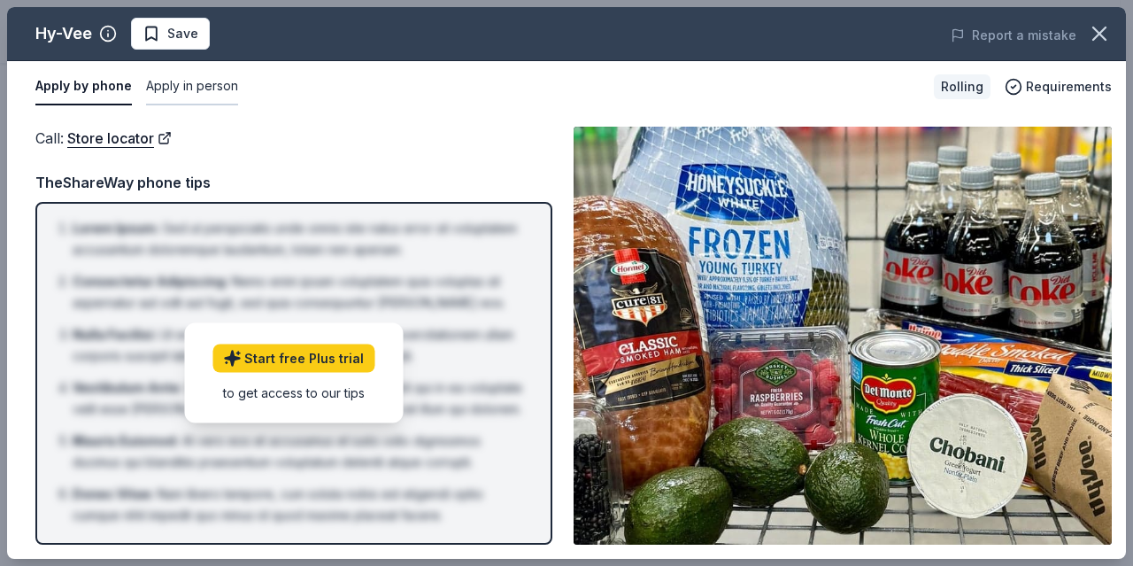
click at [176, 83] on button "Apply in person" at bounding box center [192, 86] width 92 height 37
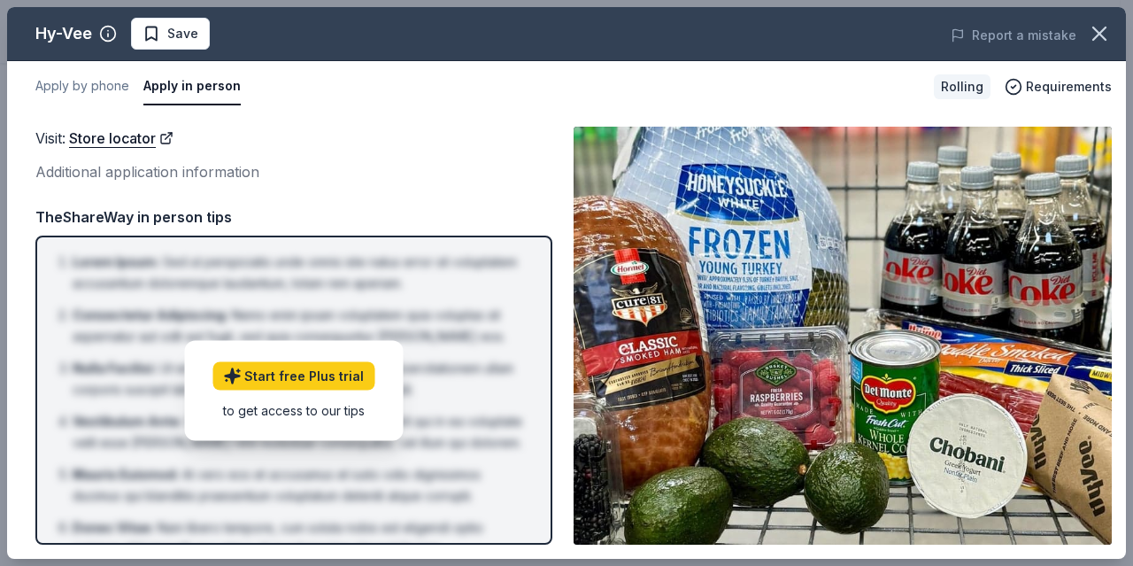
click at [1119, 456] on div "Hy-Vee Save Report a mistake Apply by phone Apply in person Rolling Requirement…" at bounding box center [566, 283] width 1133 height 566
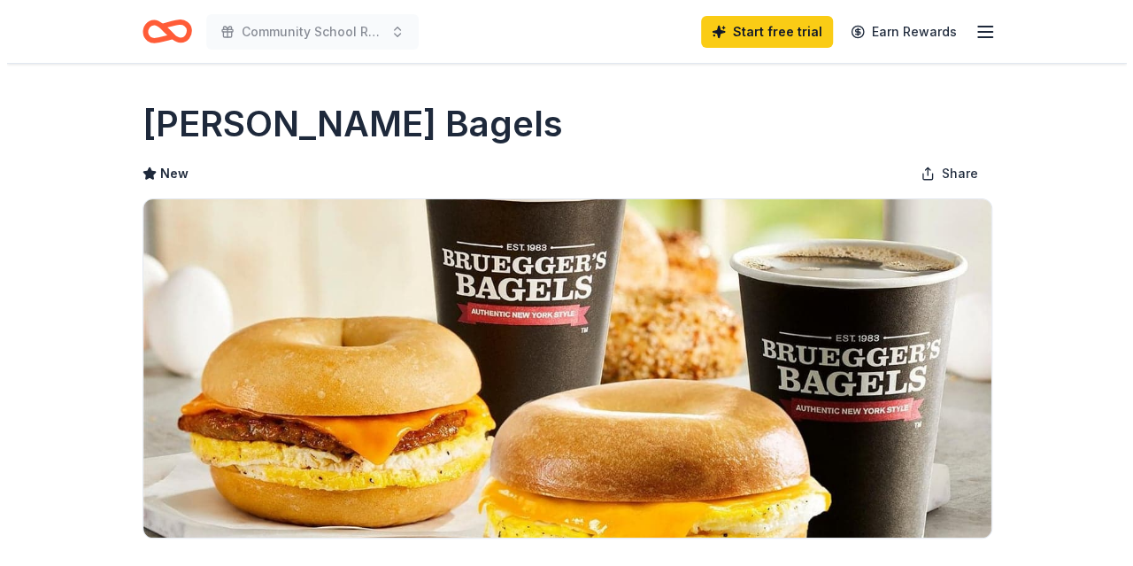
scroll to position [495, 0]
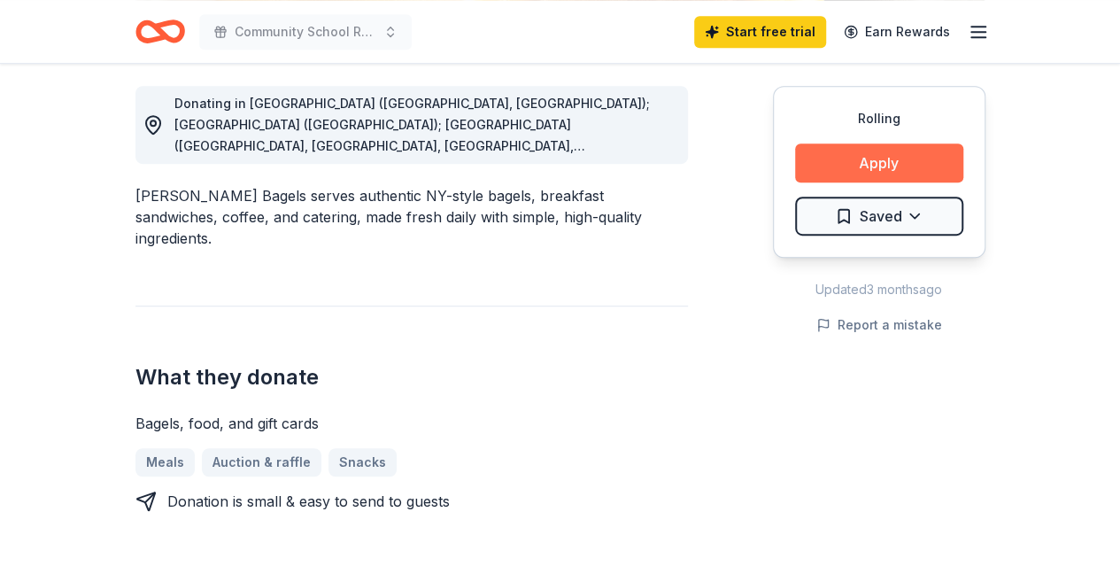
click at [864, 160] on button "Apply" at bounding box center [879, 162] width 168 height 39
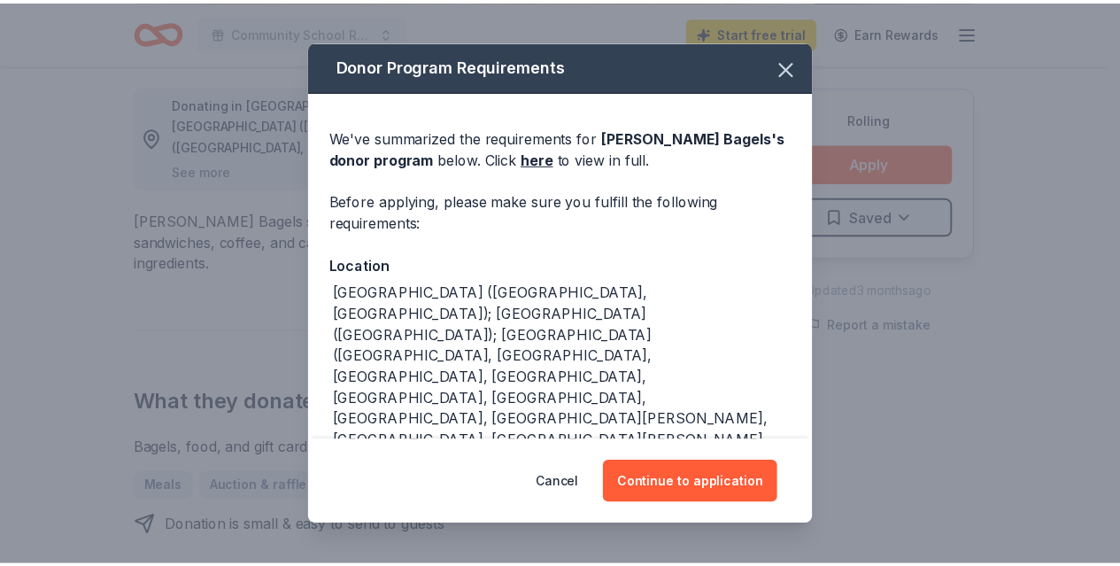
scroll to position [327, 0]
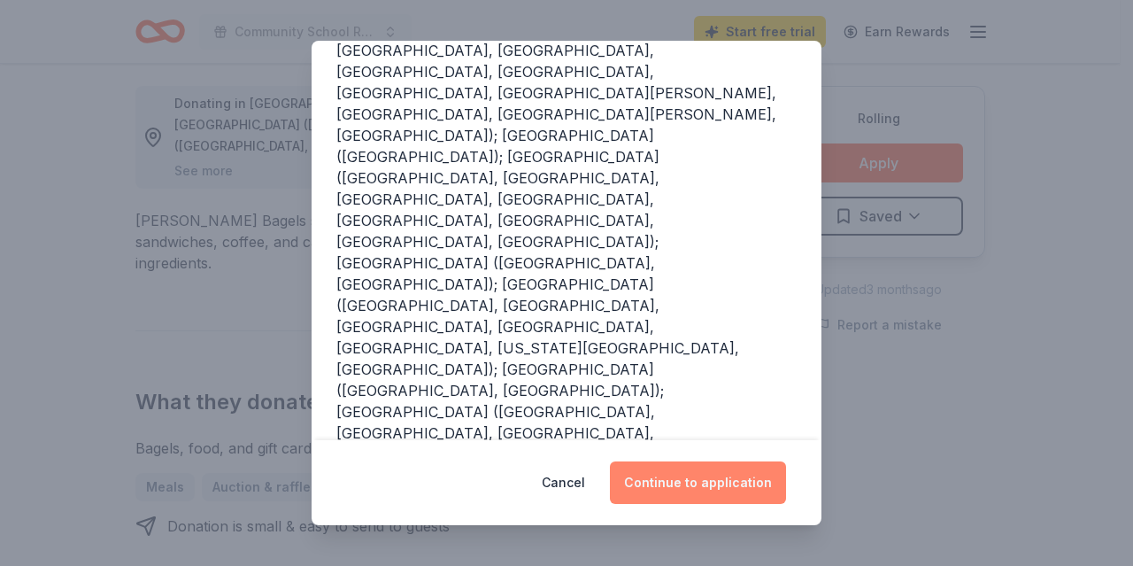
click at [712, 481] on button "Continue to application" at bounding box center [698, 482] width 176 height 42
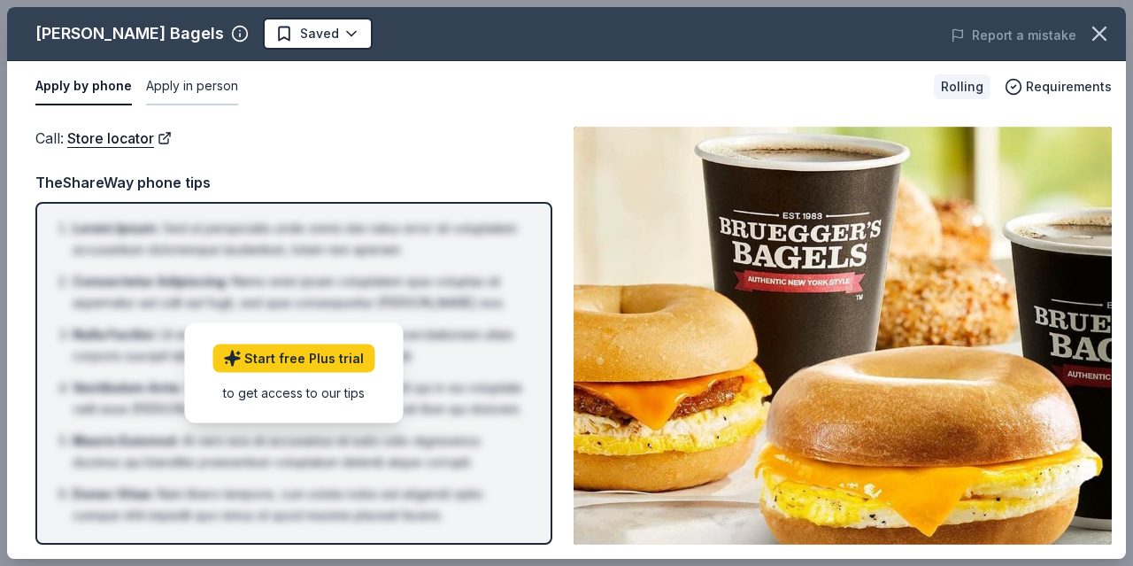
click at [189, 83] on button "Apply in person" at bounding box center [192, 86] width 92 height 37
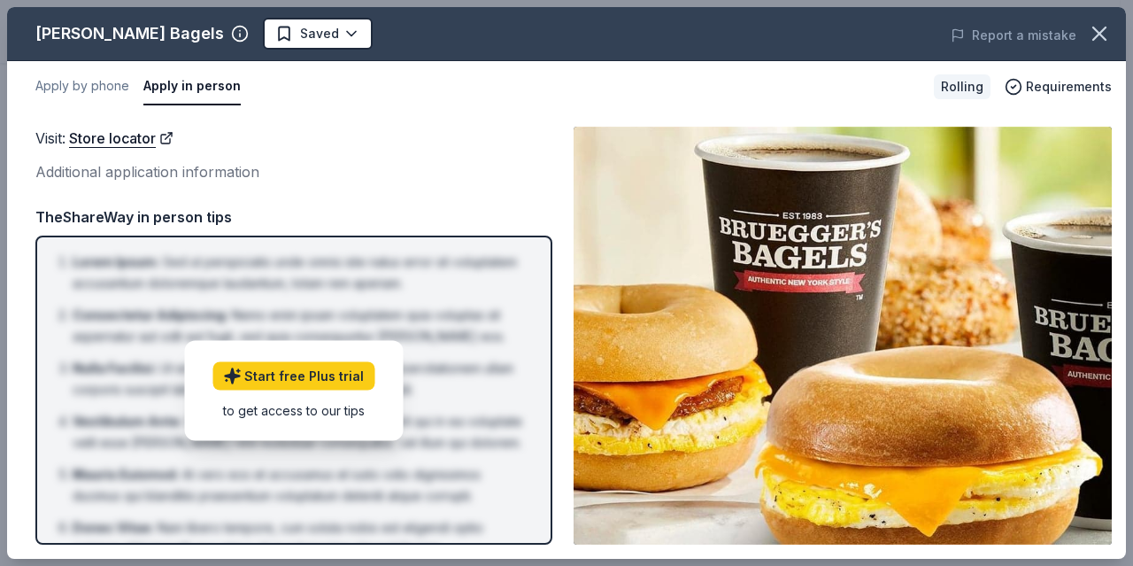
click at [1119, 445] on div "[PERSON_NAME] Bagels Saved Report a mistake Apply by phone Apply in person Roll…" at bounding box center [566, 283] width 1133 height 566
